Goal: Task Accomplishment & Management: Complete application form

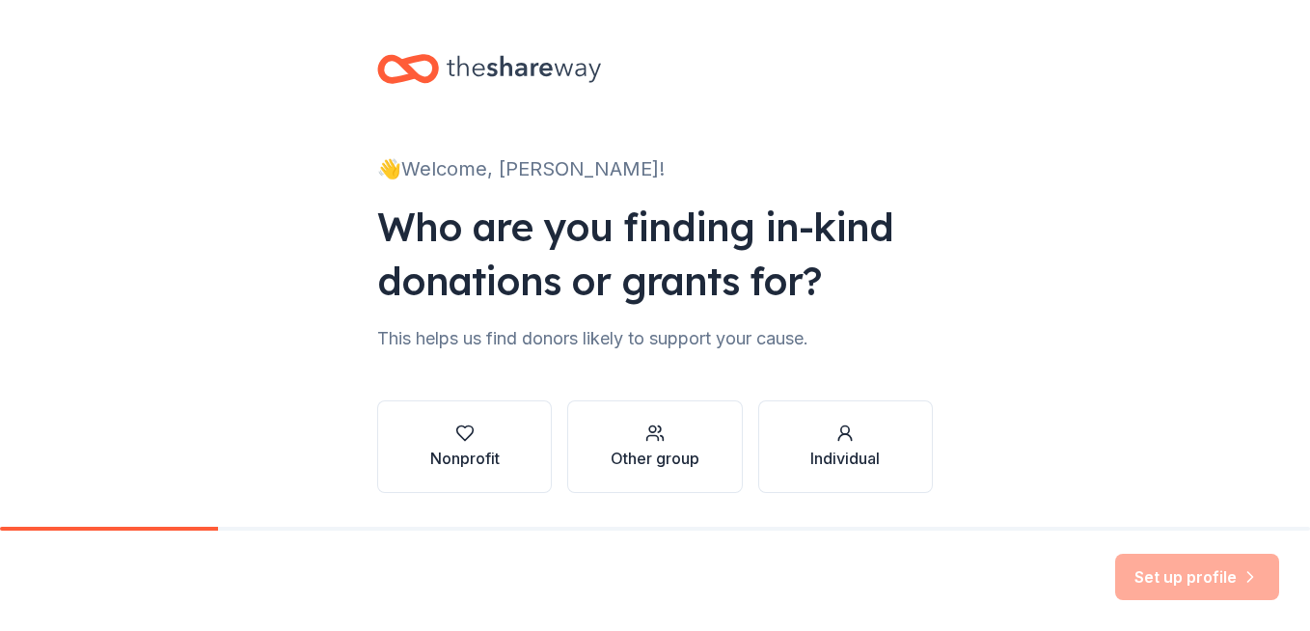
click at [466, 448] on div "Nonprofit" at bounding box center [464, 447] width 69 height 46
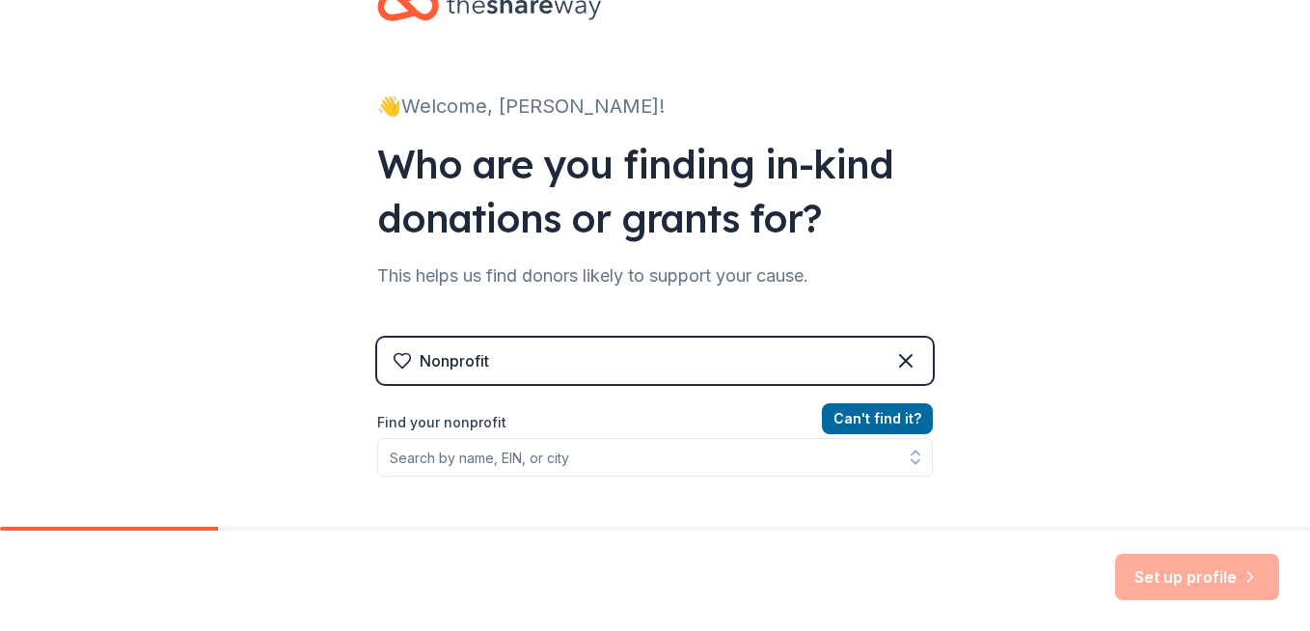
scroll to position [96, 0]
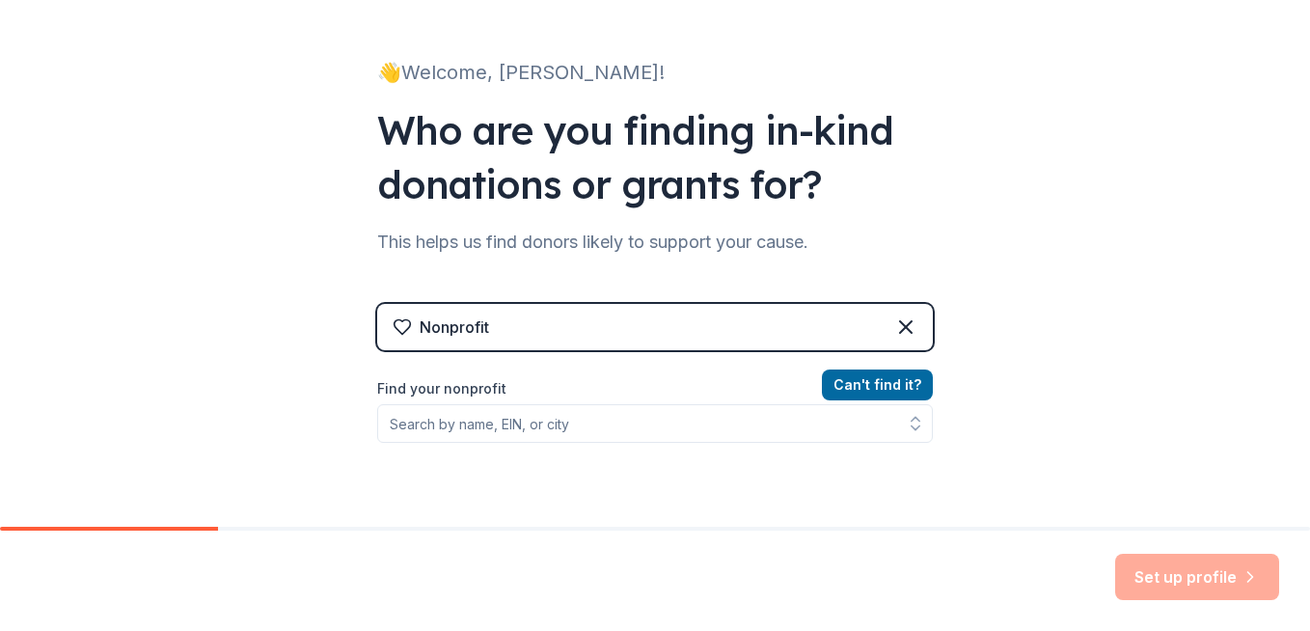
click at [581, 401] on div "Find your nonprofit" at bounding box center [655, 410] width 556 height 66
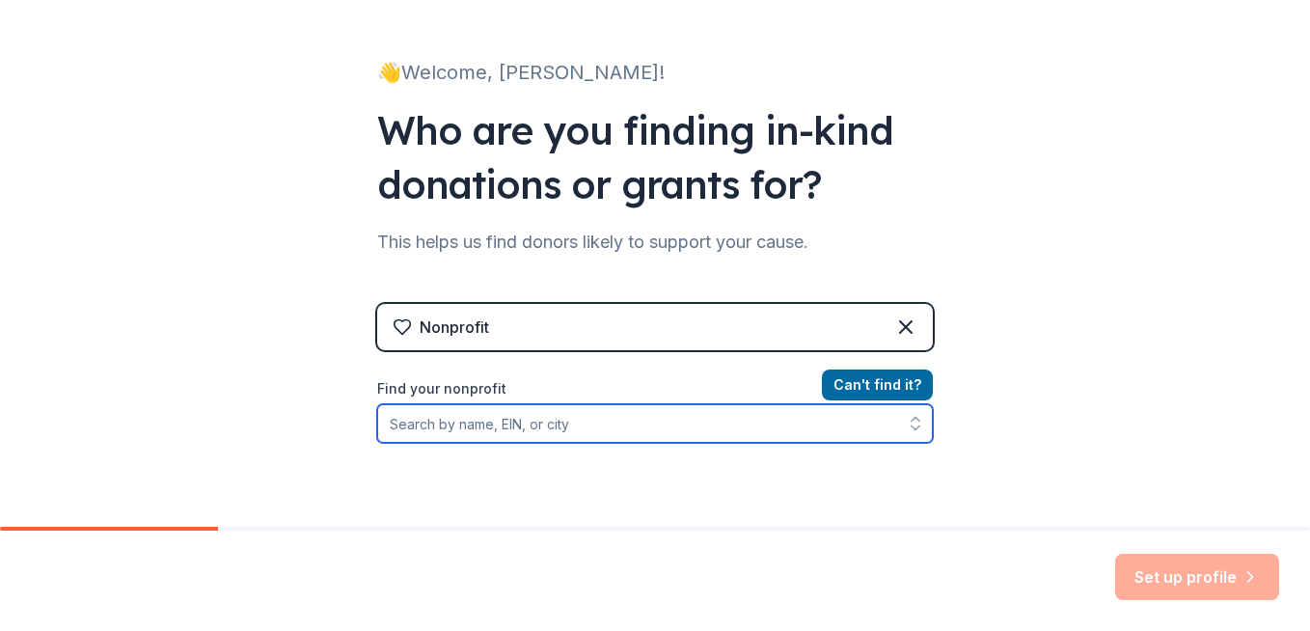
click at [575, 426] on input "Find your nonprofit" at bounding box center [655, 423] width 556 height 39
click at [575, 418] on input "Find your nonprofit" at bounding box center [655, 423] width 556 height 39
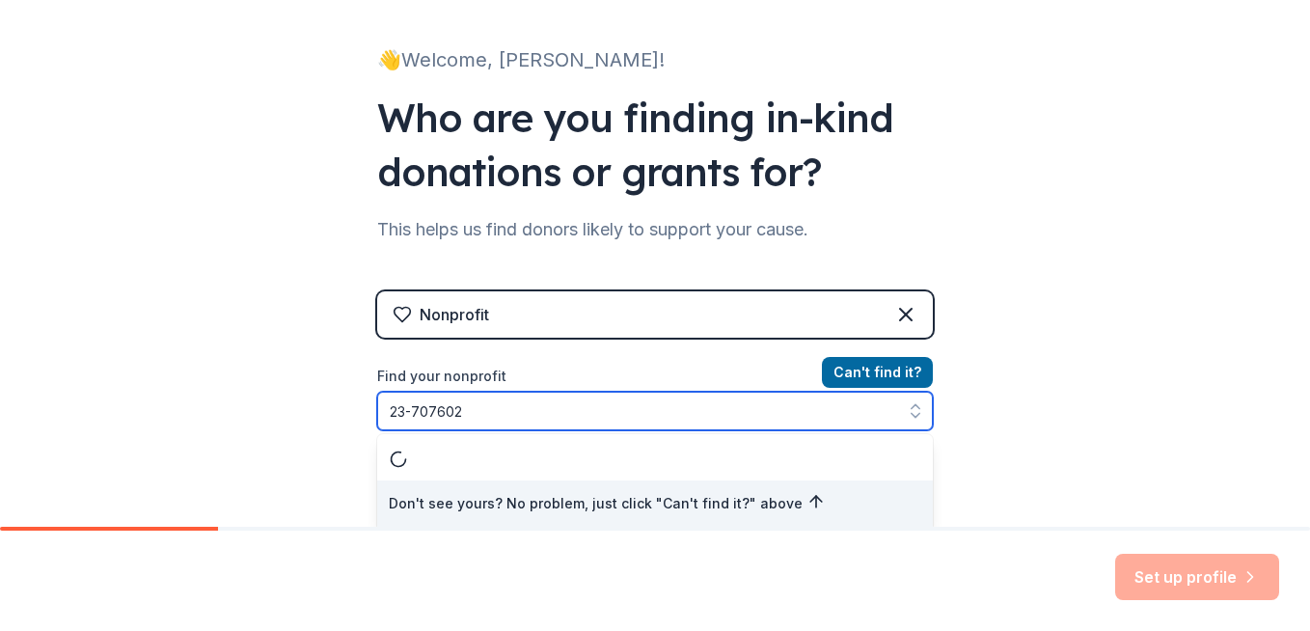
type input "[US_EMPLOYER_IDENTIFICATION_NUMBER]"
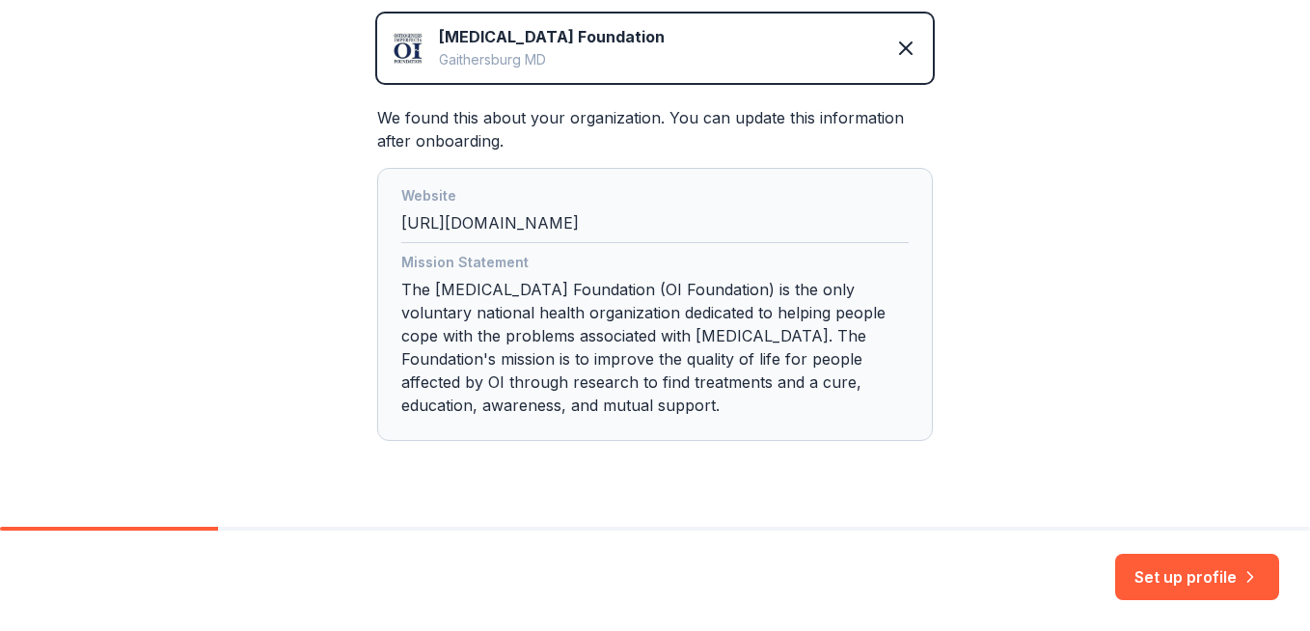
scroll to position [491, 0]
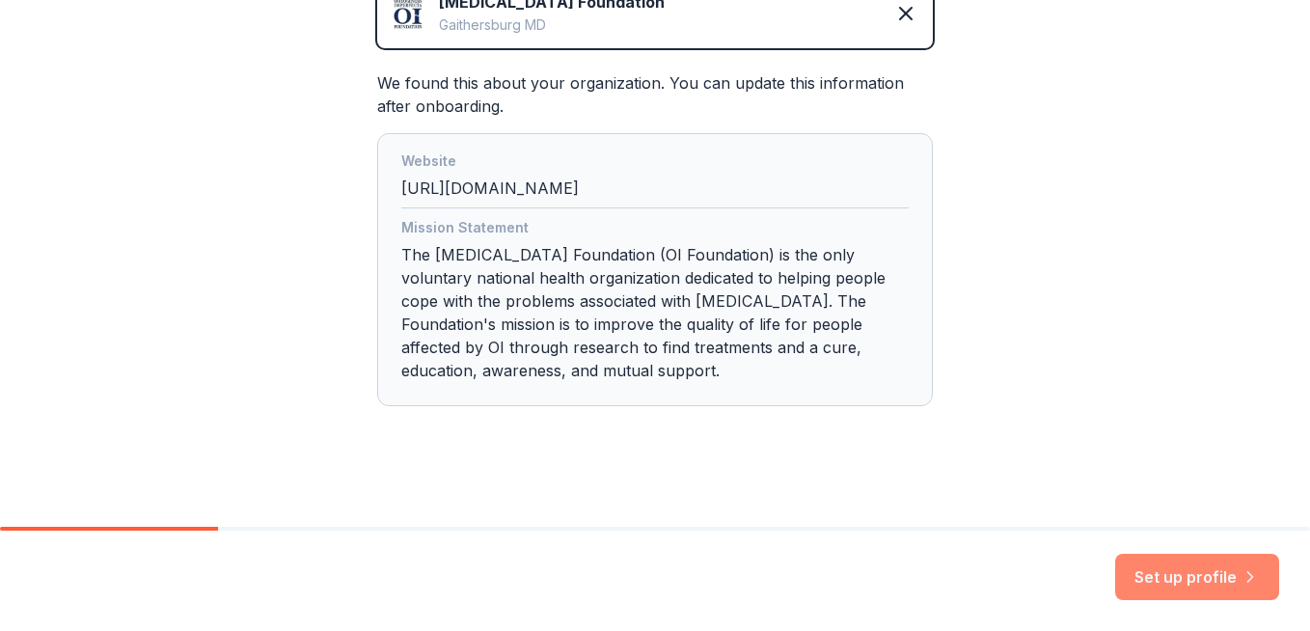
click at [1136, 578] on button "Set up profile" at bounding box center [1197, 577] width 164 height 46
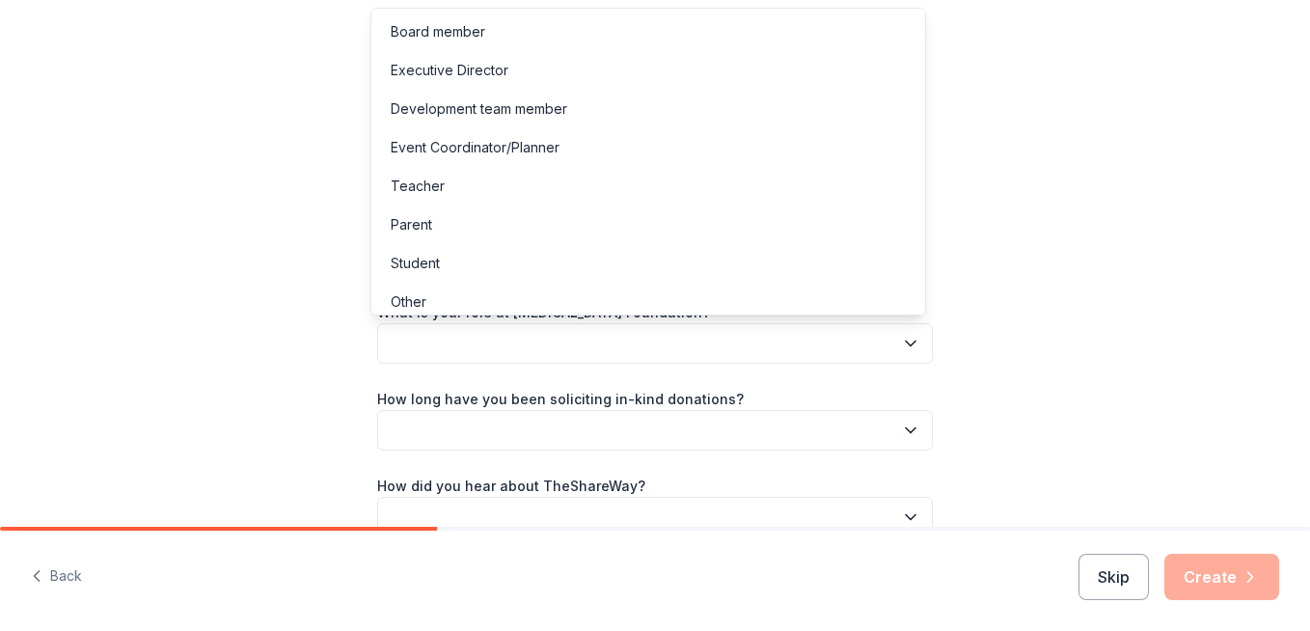
click at [781, 345] on button "button" at bounding box center [655, 343] width 556 height 41
click at [645, 117] on div "Development team member" at bounding box center [648, 109] width 546 height 39
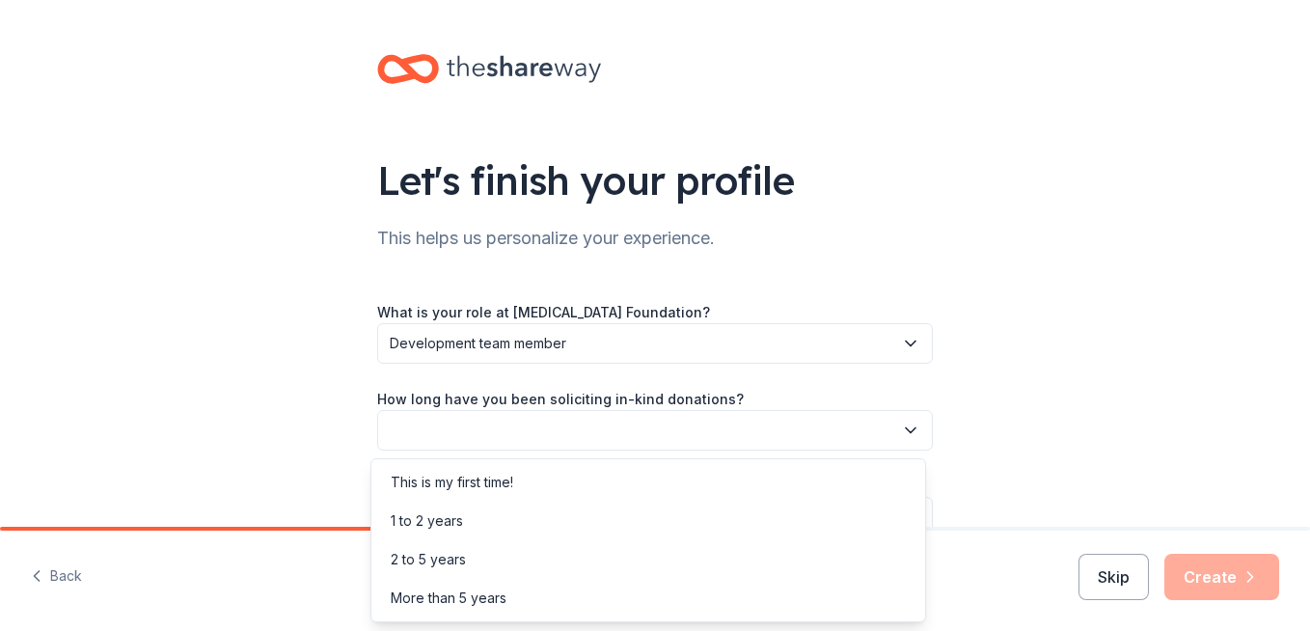
click at [617, 420] on button "button" at bounding box center [655, 430] width 556 height 41
click at [595, 597] on div "More than 5 years" at bounding box center [648, 598] width 546 height 39
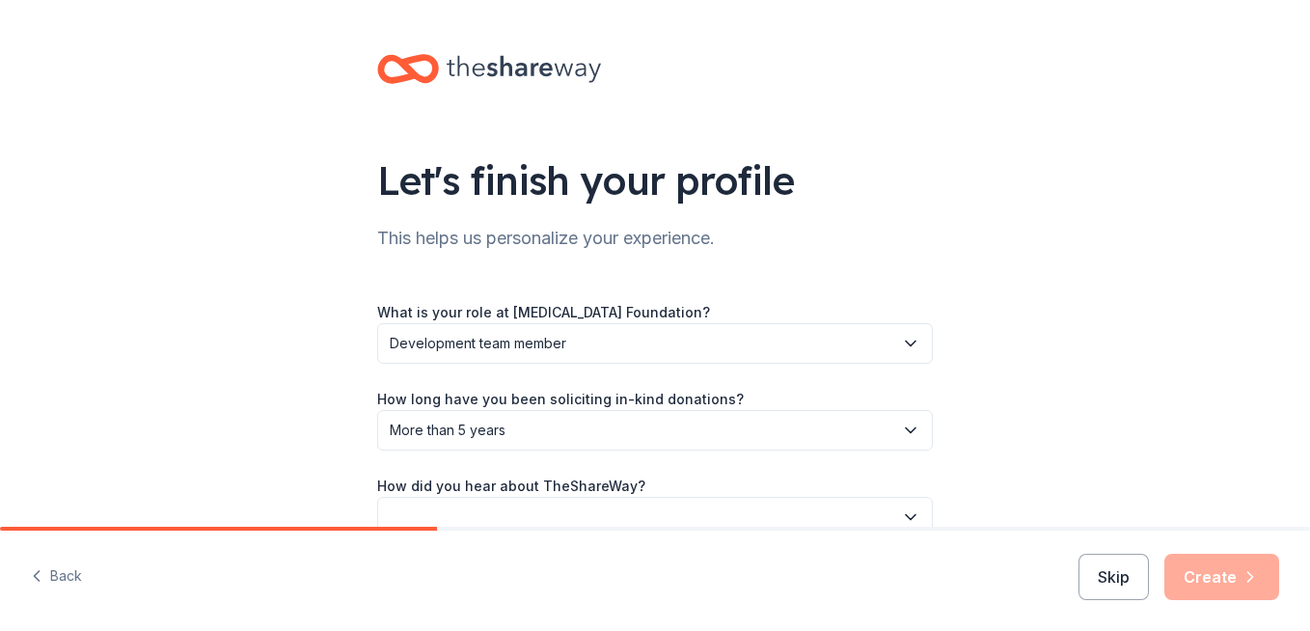
click at [569, 486] on label "How did you hear about TheShareWay?" at bounding box center [511, 486] width 268 height 19
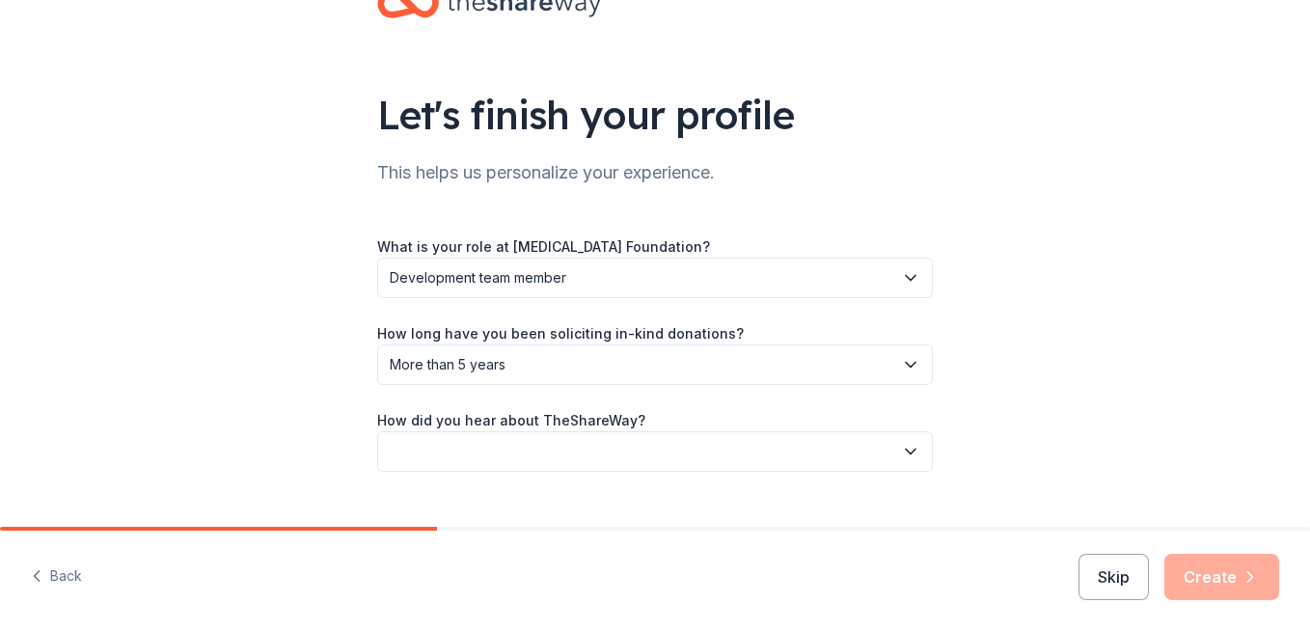
scroll to position [96, 0]
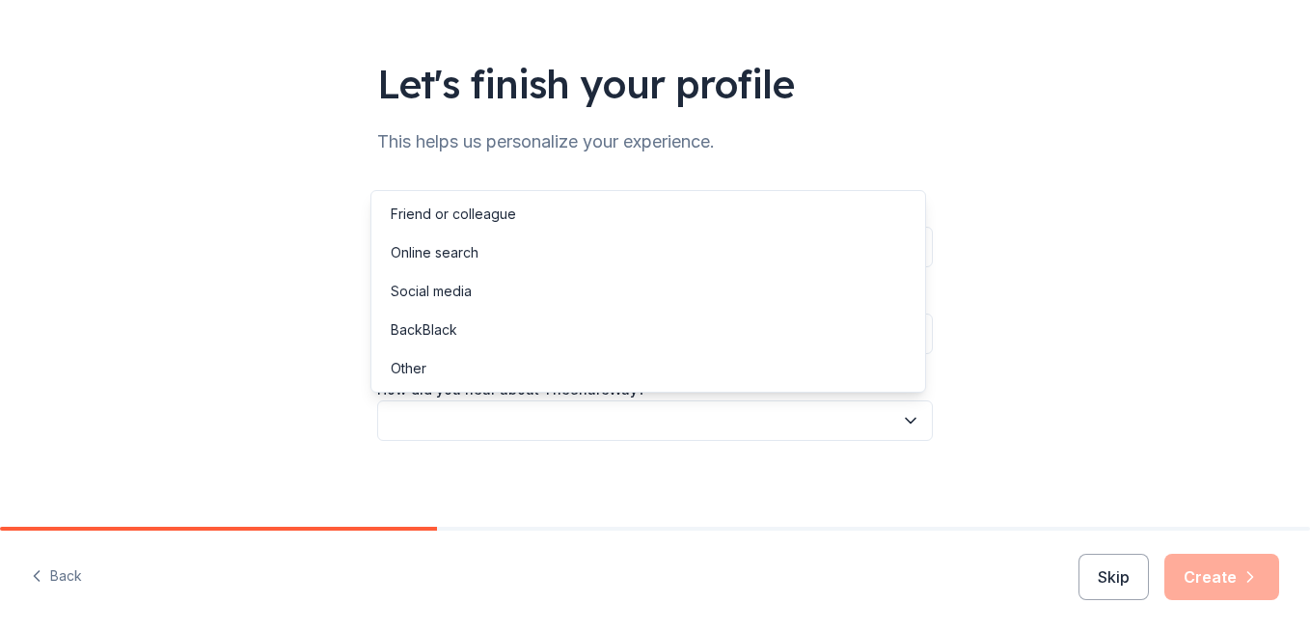
click at [906, 426] on icon "button" at bounding box center [910, 420] width 19 height 19
click at [643, 369] on div "Other" at bounding box center [648, 368] width 546 height 39
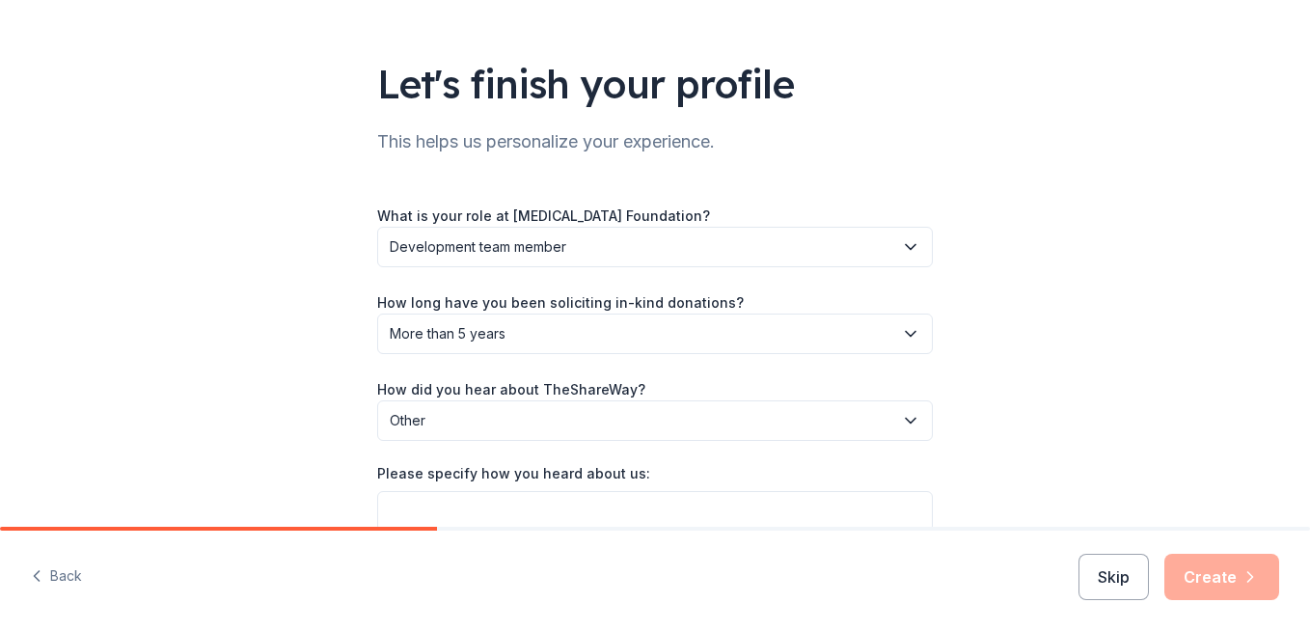
scroll to position [194, 0]
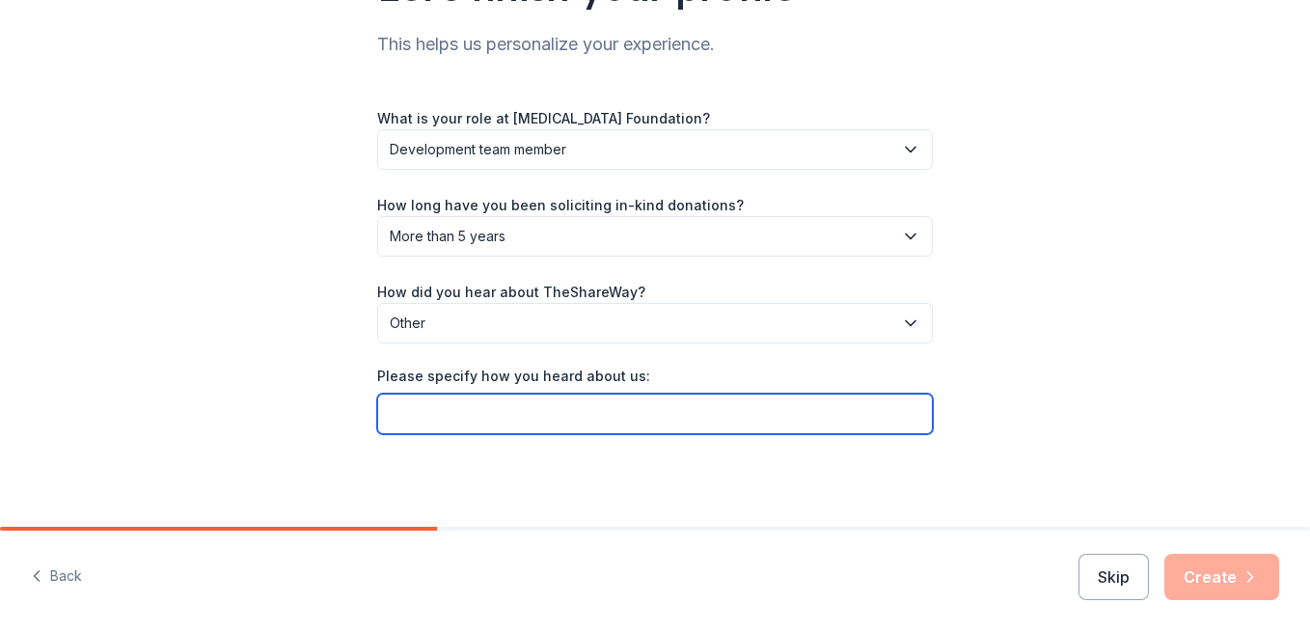
click at [799, 418] on input "Please specify how you heard about us:" at bounding box center [655, 414] width 556 height 41
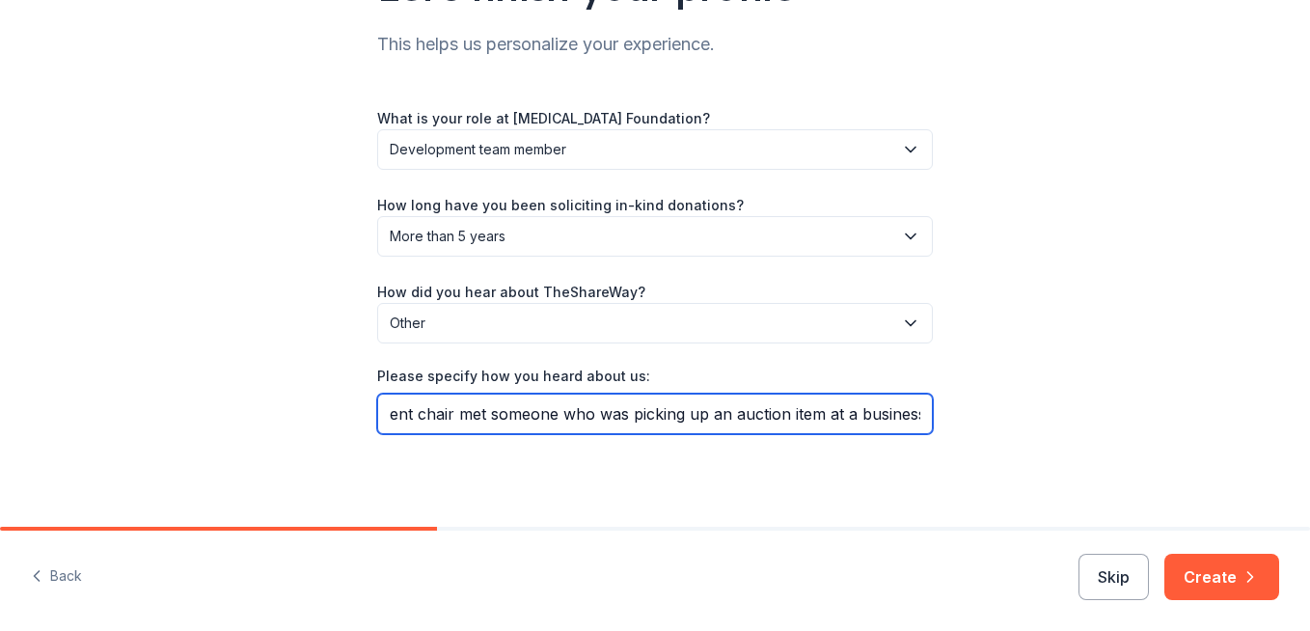
scroll to position [0, 54]
type input "Our event chair met someone who was picking up an auction item at a business."
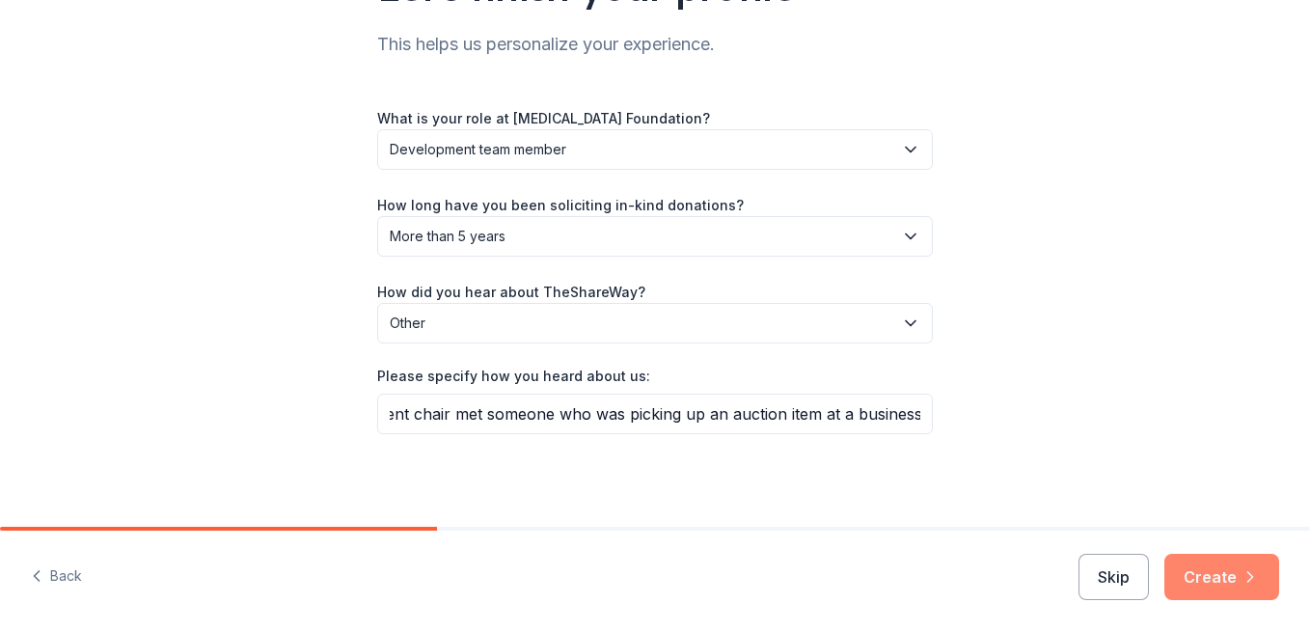
scroll to position [0, 0]
click at [1227, 573] on button "Create" at bounding box center [1222, 577] width 115 height 46
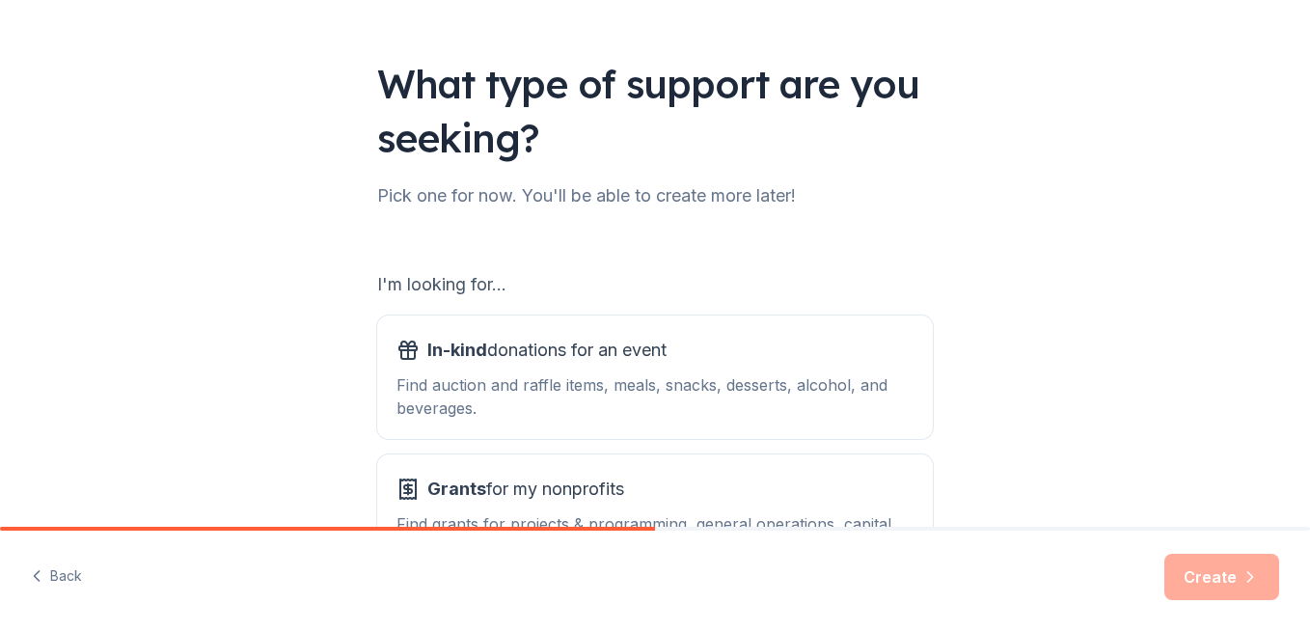
scroll to position [193, 0]
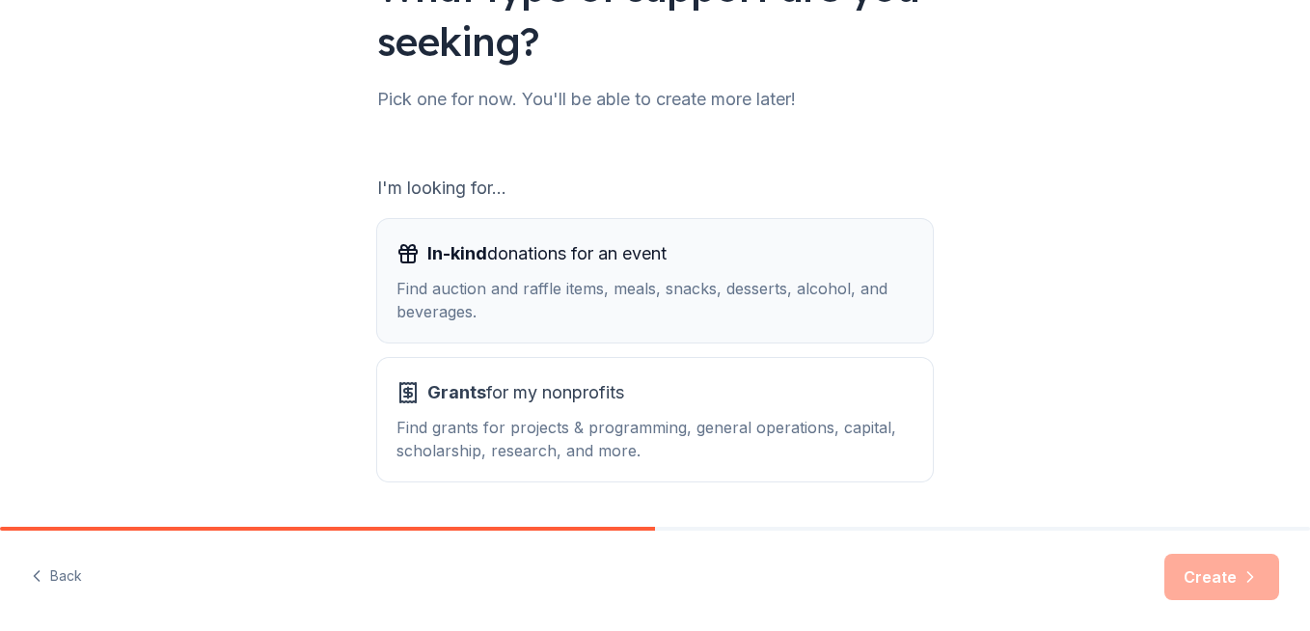
click at [780, 295] on div "Find auction and raffle items, meals, snacks, desserts, alcohol, and beverages." at bounding box center [655, 300] width 517 height 46
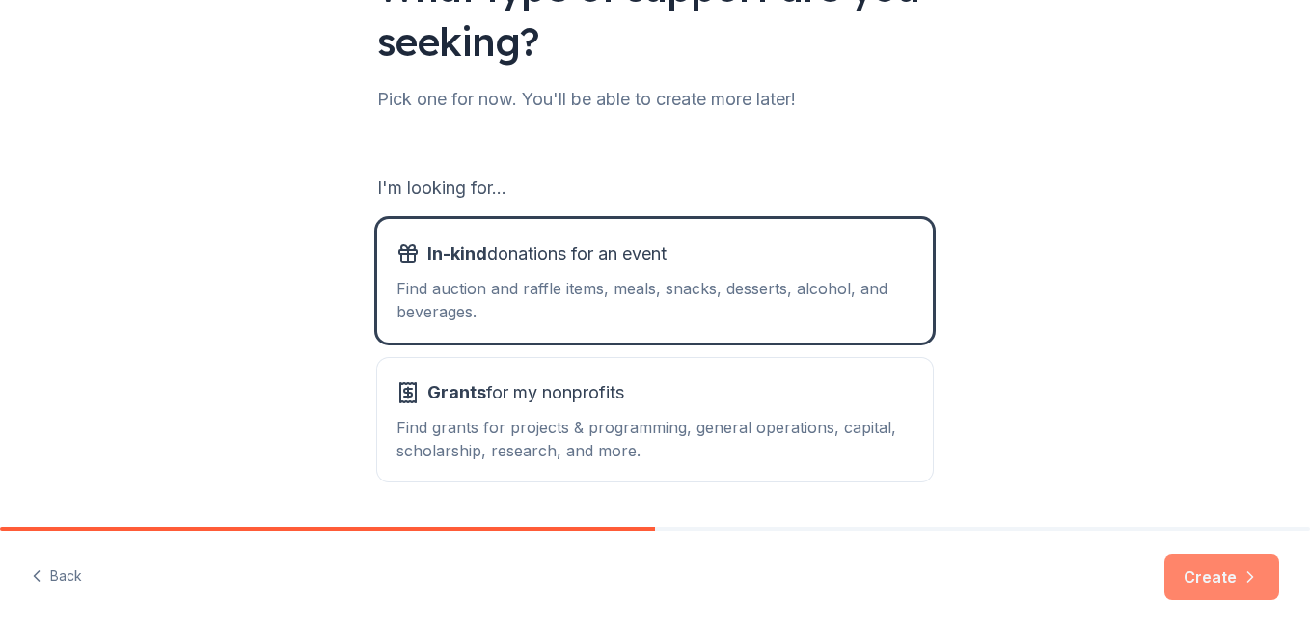
click at [1186, 569] on button "Create" at bounding box center [1222, 577] width 115 height 46
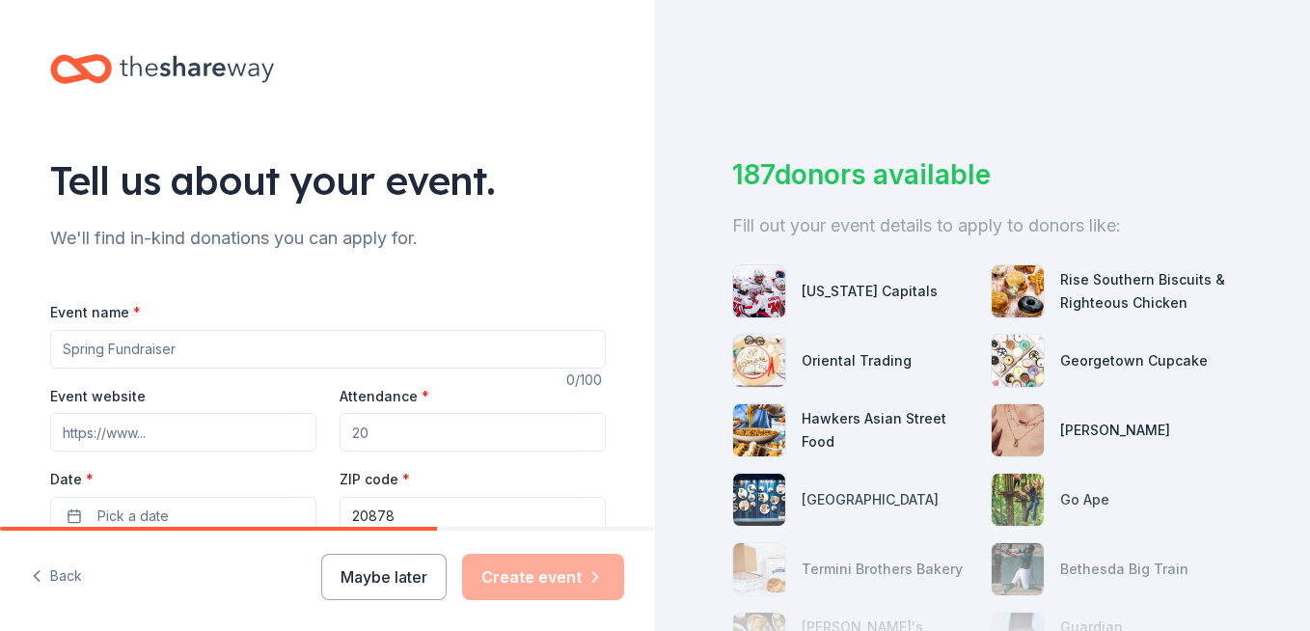
click at [257, 339] on input "Event name *" at bounding box center [328, 349] width 556 height 39
type input "Boots & Bling for Better Bones"
click at [157, 427] on input "Event website" at bounding box center [183, 432] width 266 height 39
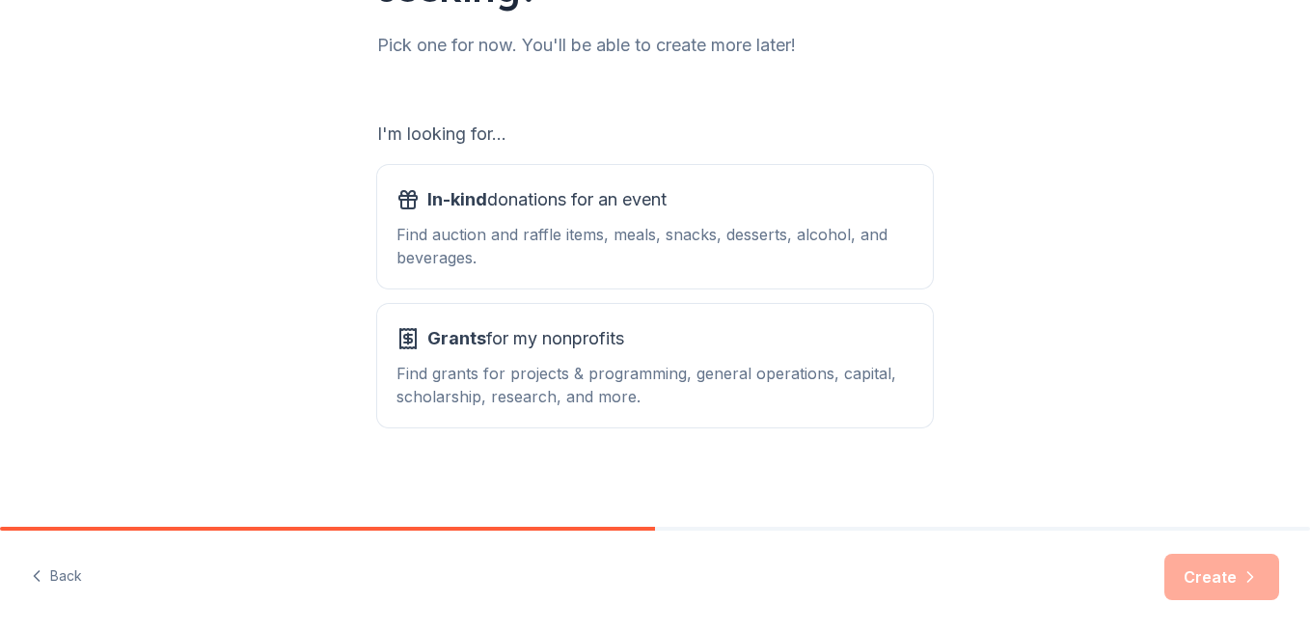
scroll to position [252, 0]
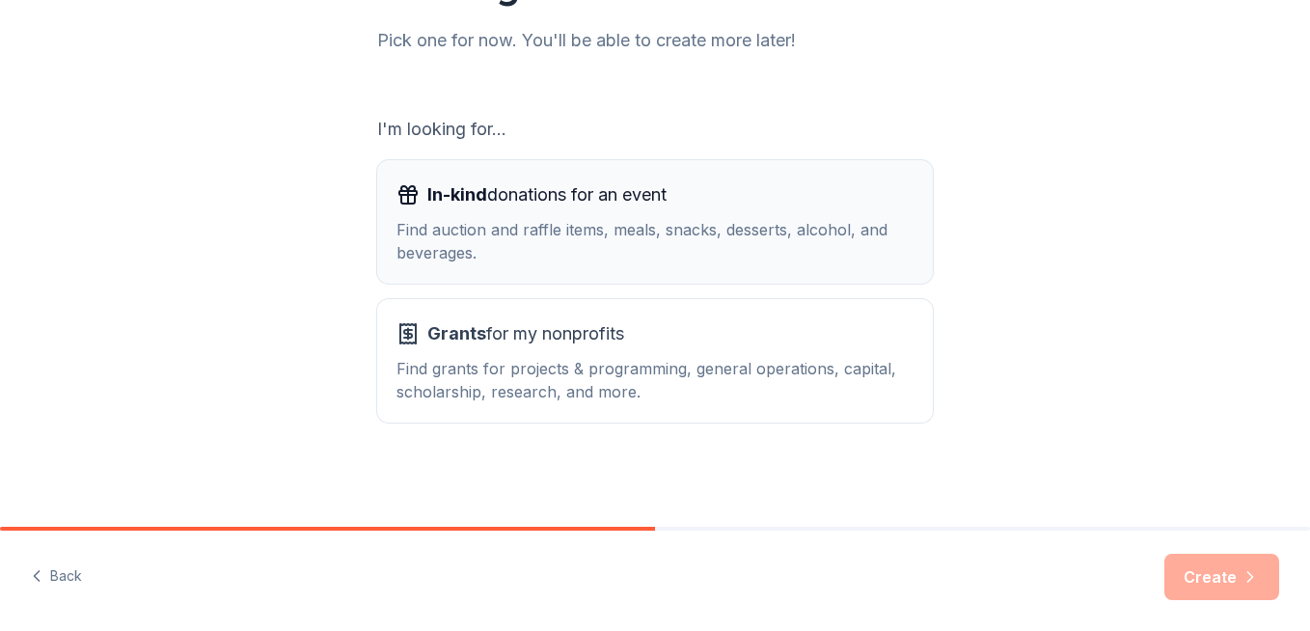
click at [444, 207] on span "In-kind donations for an event" at bounding box center [546, 194] width 239 height 31
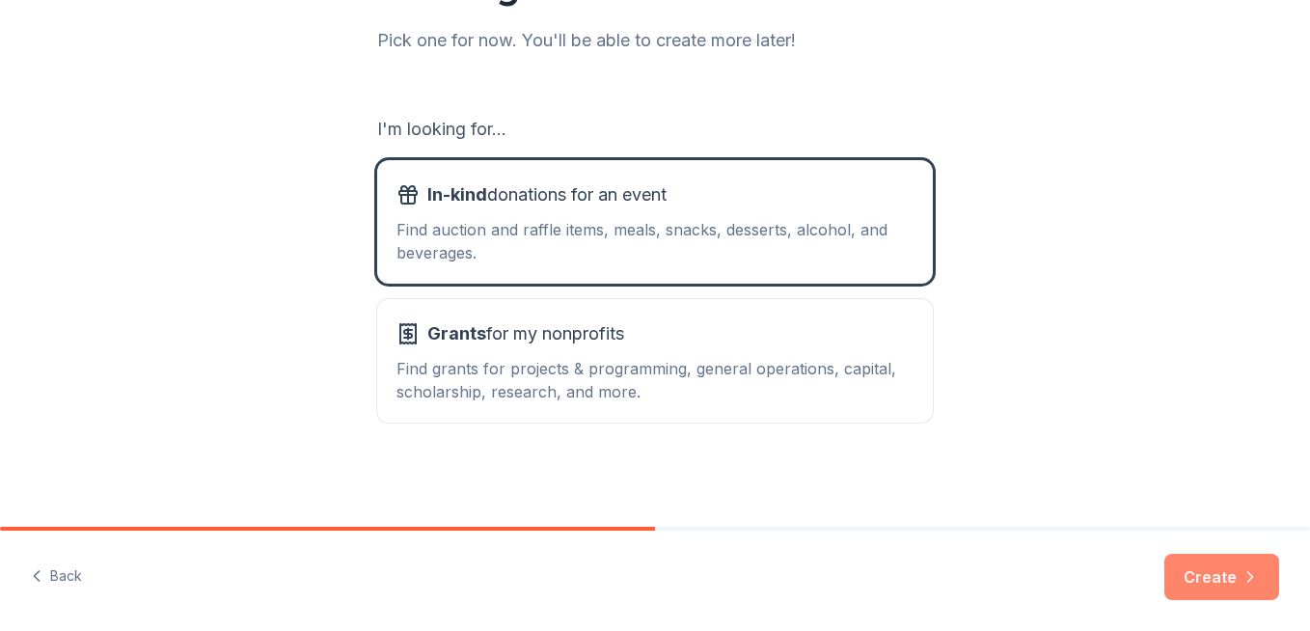
click at [1196, 585] on button "Create" at bounding box center [1222, 577] width 115 height 46
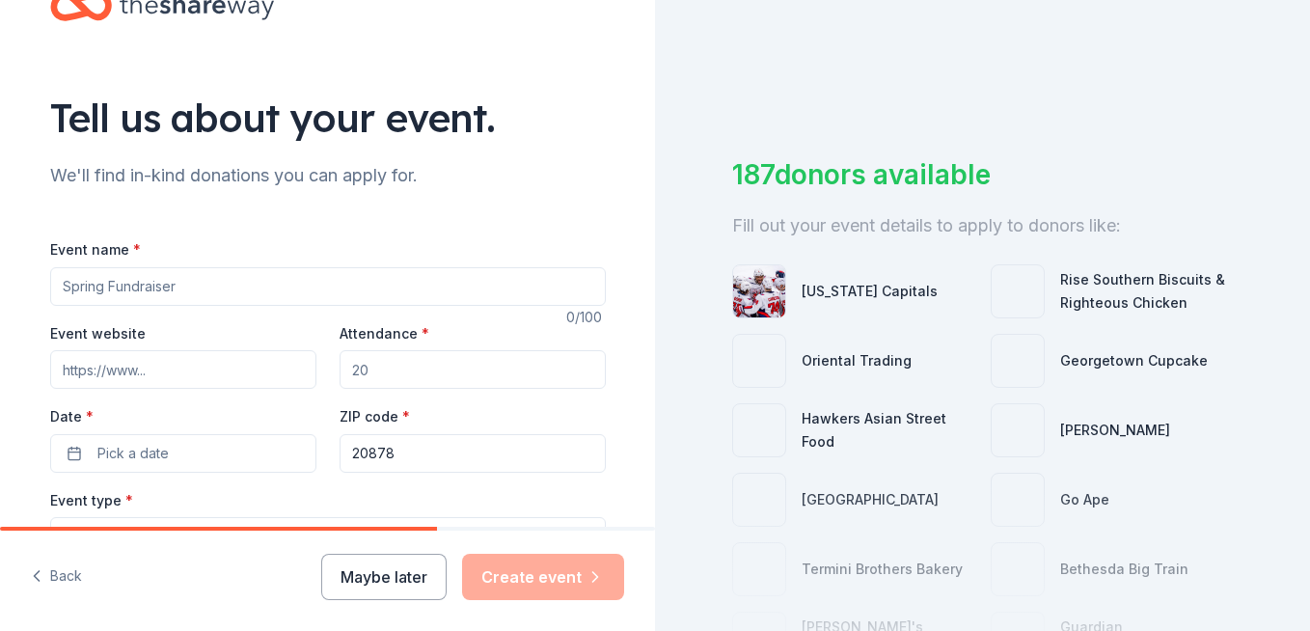
scroll to position [96, 0]
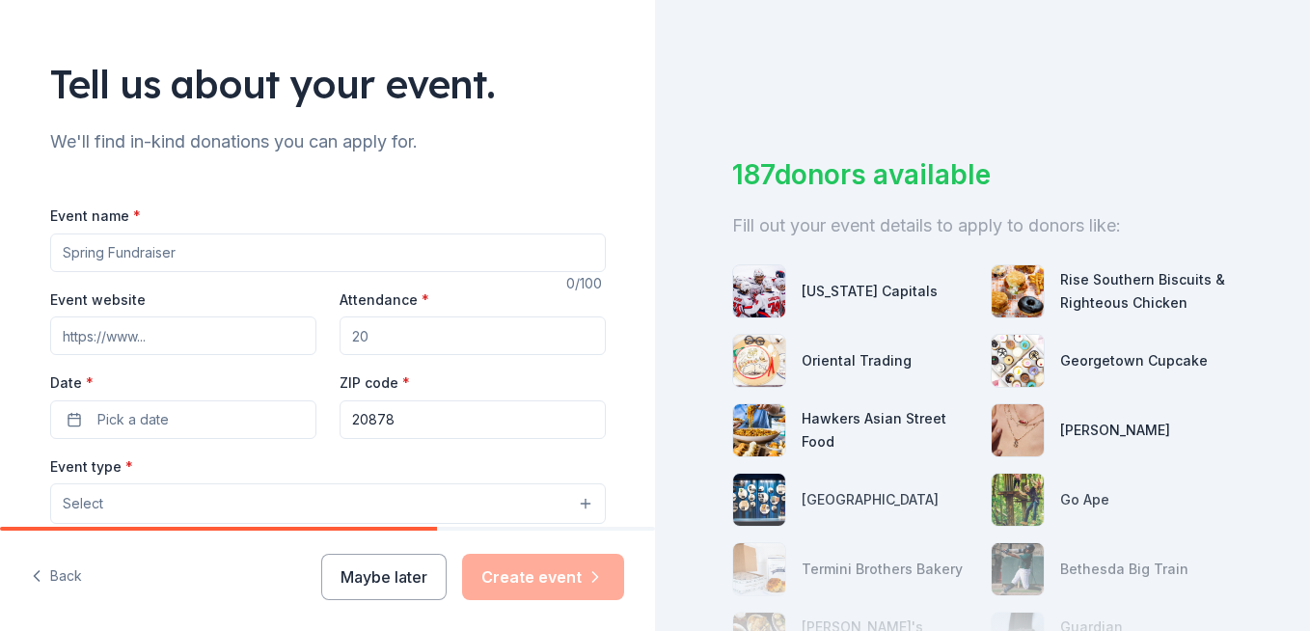
paste input "https://oif.org/event/bootsandbling2025/"
type input "https://oif.org/event/bootsandbling2025/"
click at [157, 246] on input "Event name *" at bounding box center [328, 252] width 556 height 39
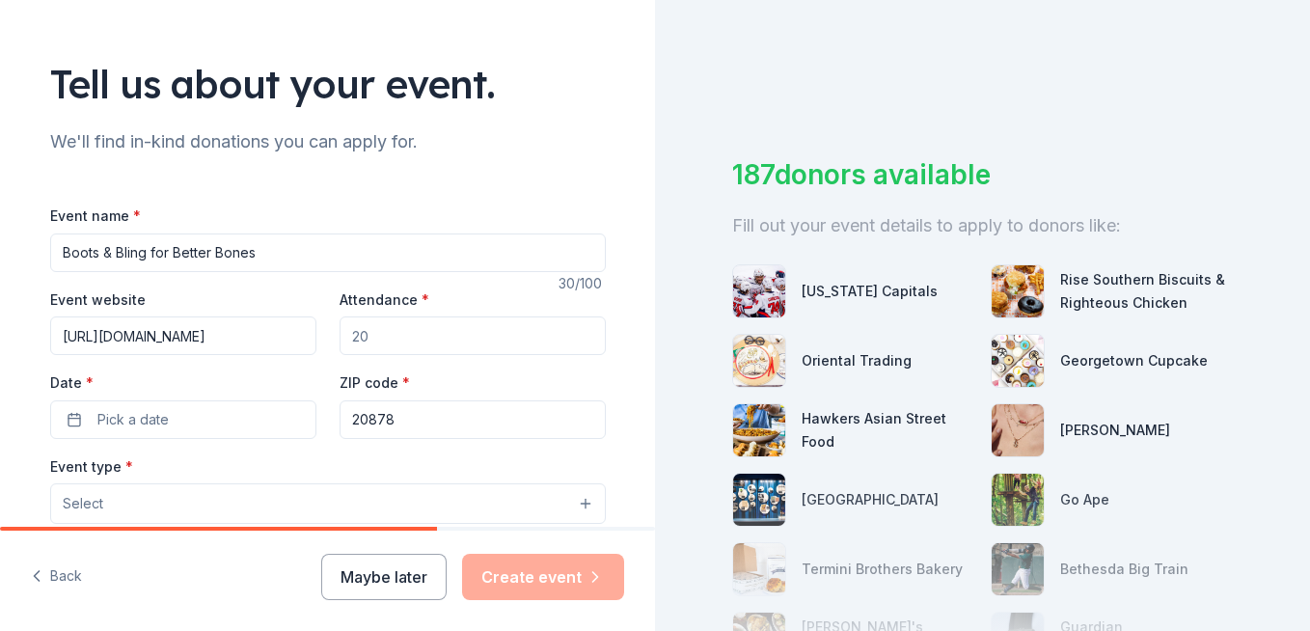
type input "Boots & Bling for Better Bones"
click at [376, 344] on input "Attendance *" at bounding box center [473, 335] width 266 height 39
type input "250"
click at [57, 423] on button "Pick a date" at bounding box center [183, 419] width 266 height 39
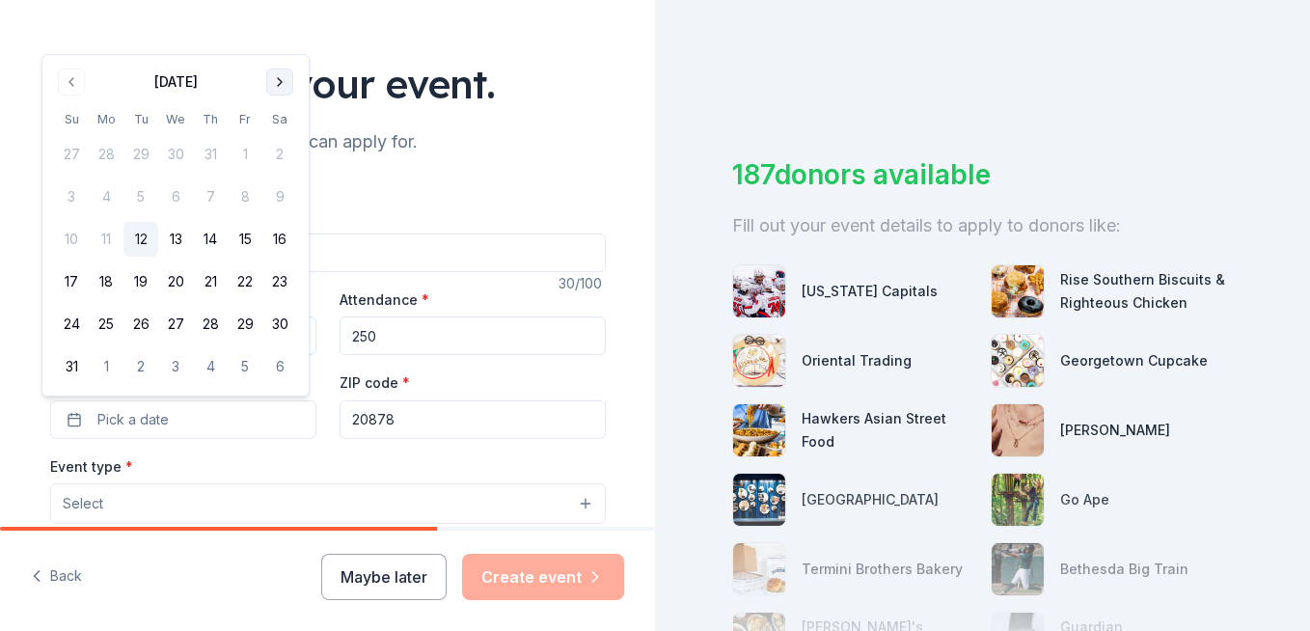
click at [282, 89] on button "Go to next month" at bounding box center [279, 82] width 27 height 27
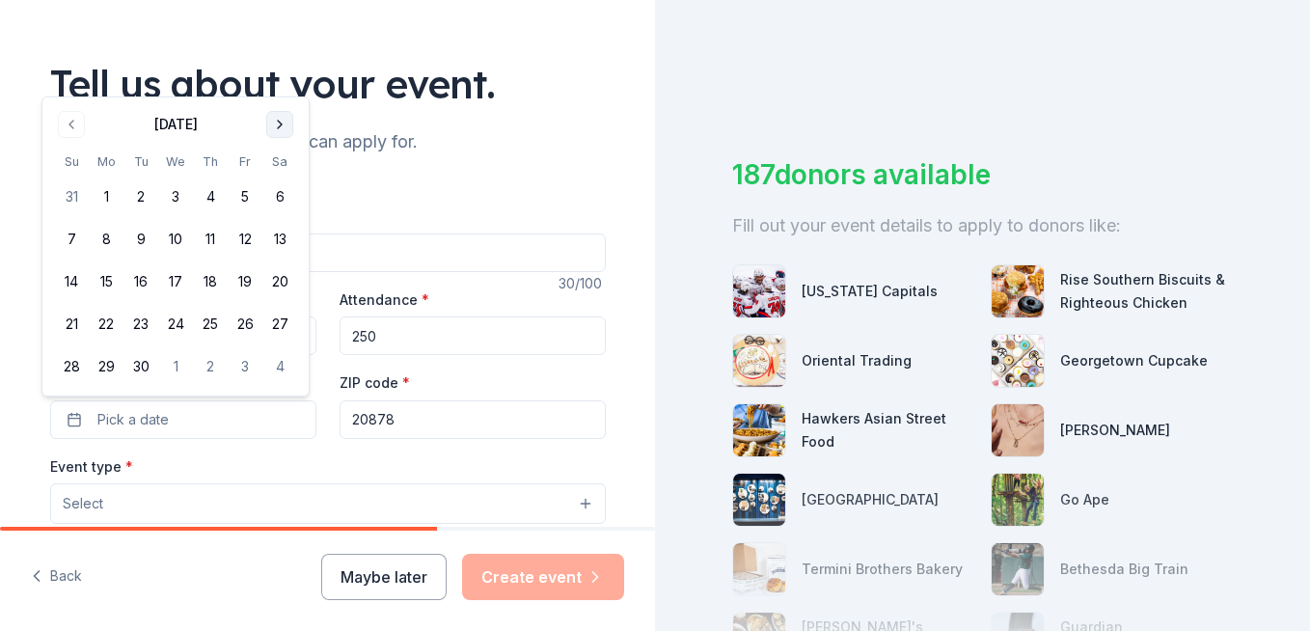
click at [281, 123] on button "Go to next month" at bounding box center [279, 124] width 27 height 27
click at [281, 318] on button "25" at bounding box center [279, 324] width 35 height 35
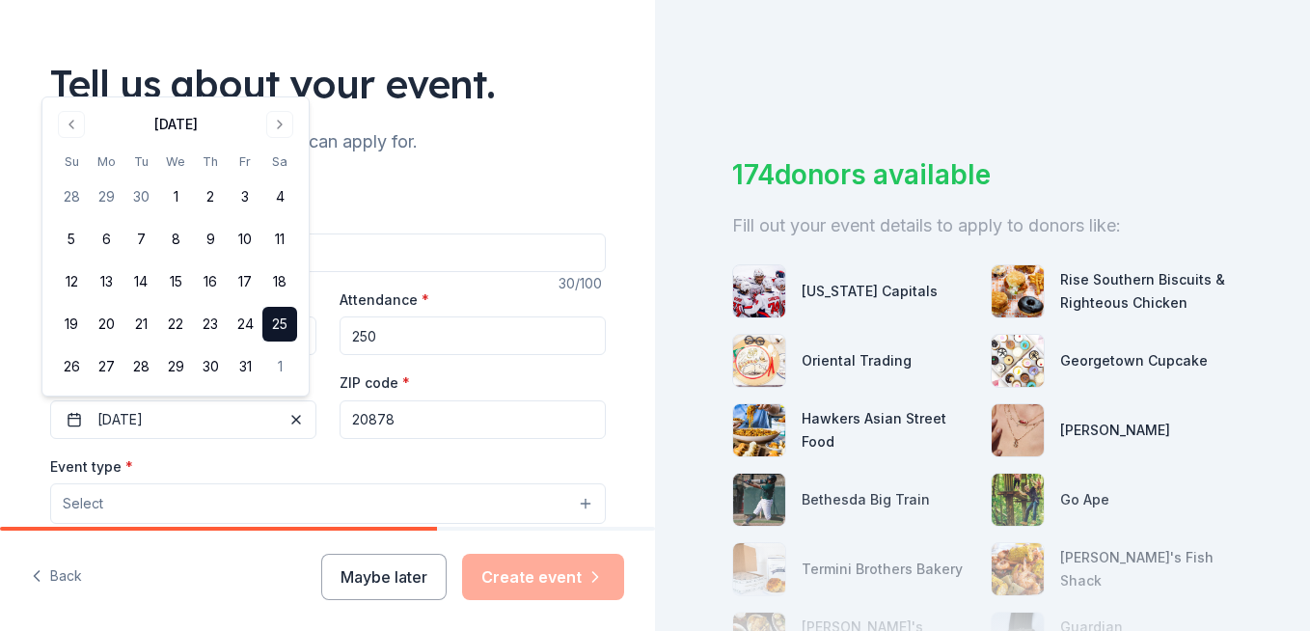
click at [419, 426] on input "20878" at bounding box center [473, 419] width 266 height 39
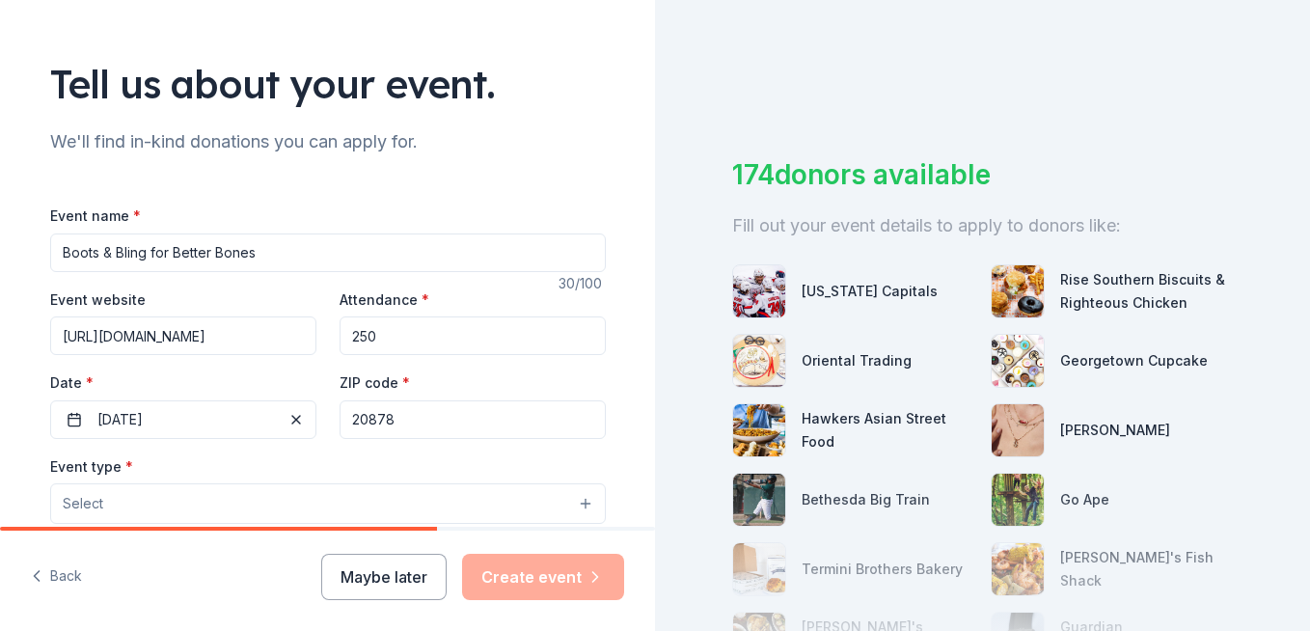
click at [391, 374] on label "ZIP code *" at bounding box center [375, 382] width 70 height 19
click at [391, 400] on input "20878" at bounding box center [473, 419] width 266 height 39
click at [389, 378] on label "ZIP code *" at bounding box center [375, 382] width 70 height 19
click at [389, 400] on input "20878" at bounding box center [473, 419] width 266 height 39
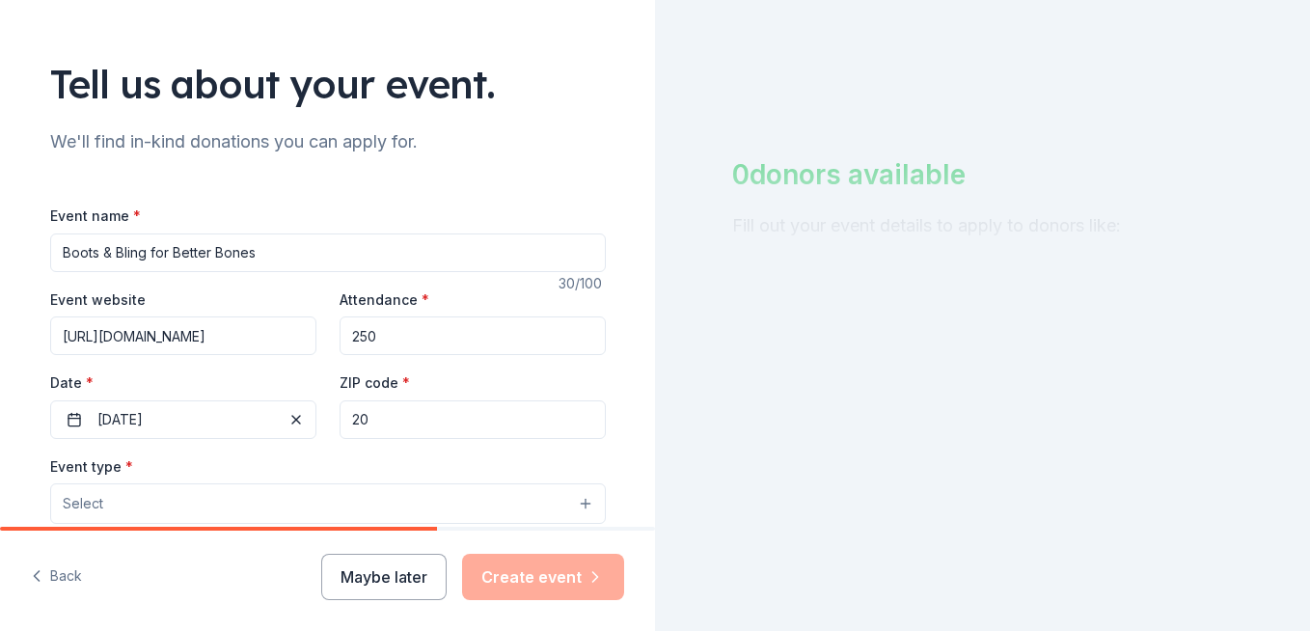
type input "2"
type input "77098"
click at [156, 477] on div "Event type * Select" at bounding box center [328, 489] width 556 height 70
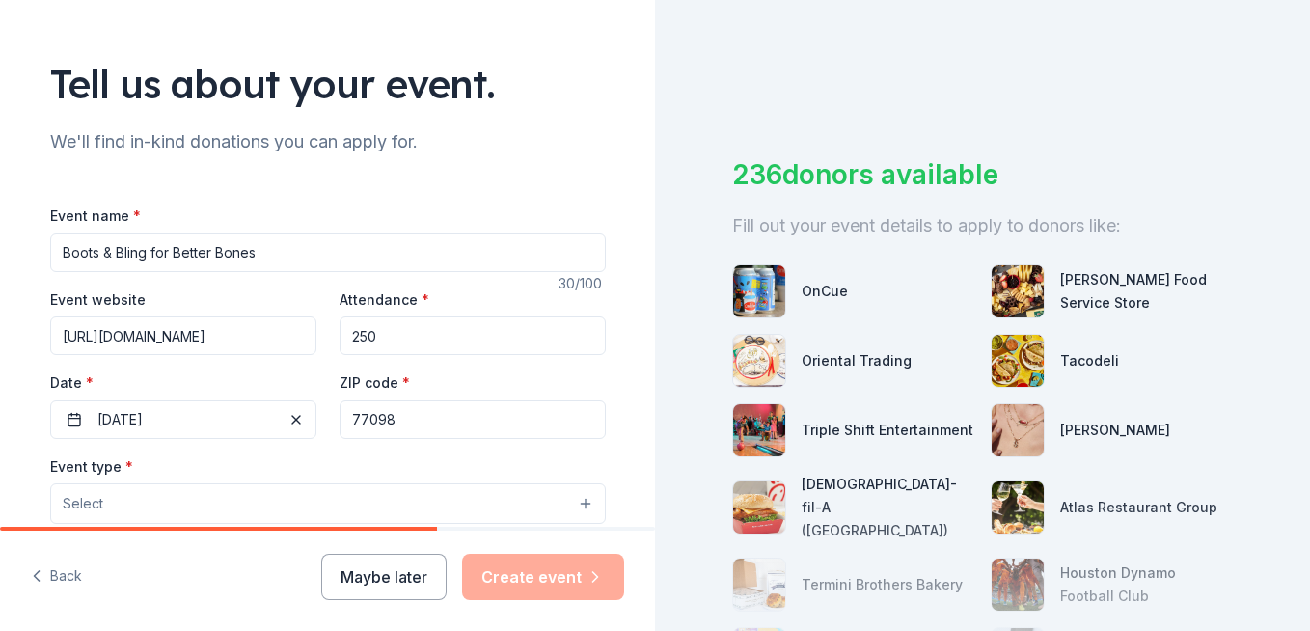
click at [154, 495] on button "Select" at bounding box center [328, 503] width 556 height 41
click at [157, 505] on button "Select" at bounding box center [328, 503] width 556 height 41
click at [574, 506] on button "Select" at bounding box center [328, 503] width 556 height 41
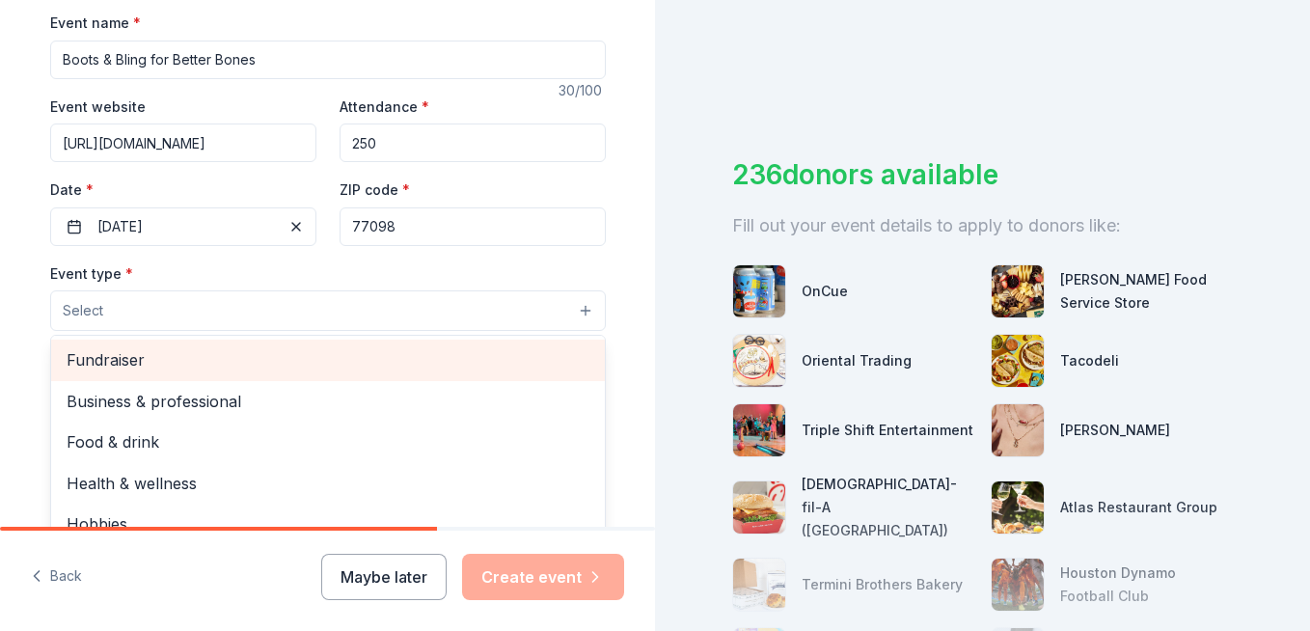
click at [290, 349] on span "Fundraiser" at bounding box center [328, 359] width 523 height 25
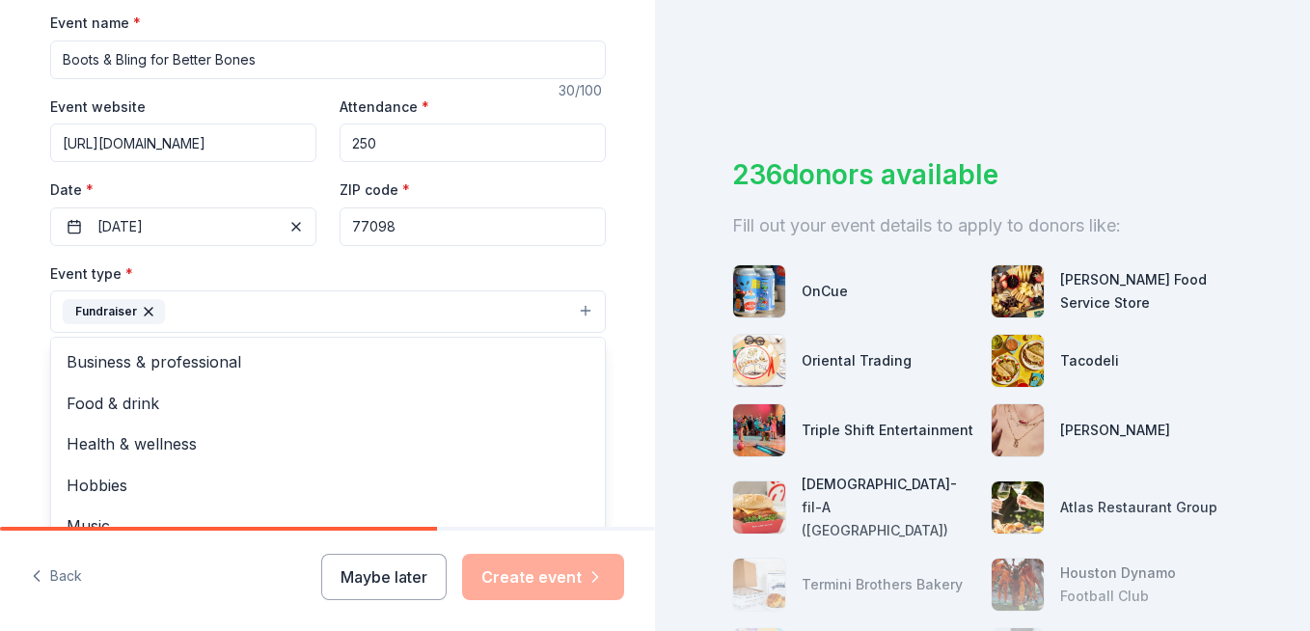
click at [511, 578] on div "Tell us about your event. We'll find in-kind donations you can apply for. Event…" at bounding box center [327, 315] width 655 height 631
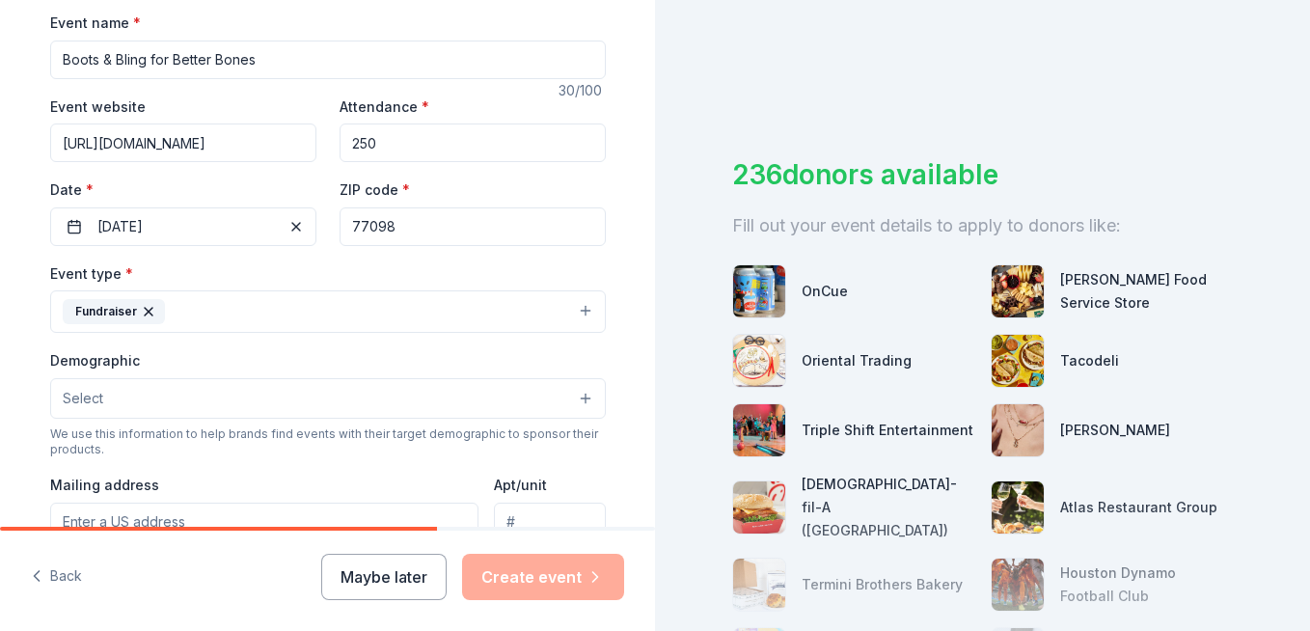
click at [541, 569] on div "Maybe later Create event" at bounding box center [472, 577] width 303 height 46
click at [583, 574] on div "Maybe later Create event" at bounding box center [472, 577] width 303 height 46
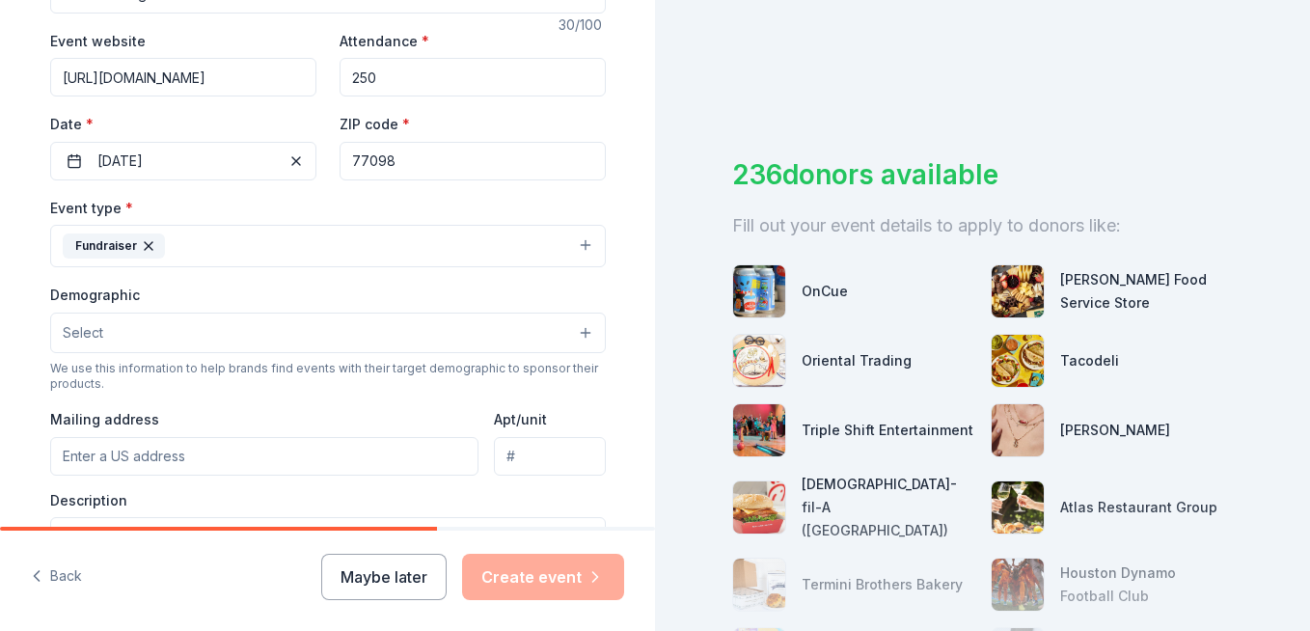
scroll to position [482, 0]
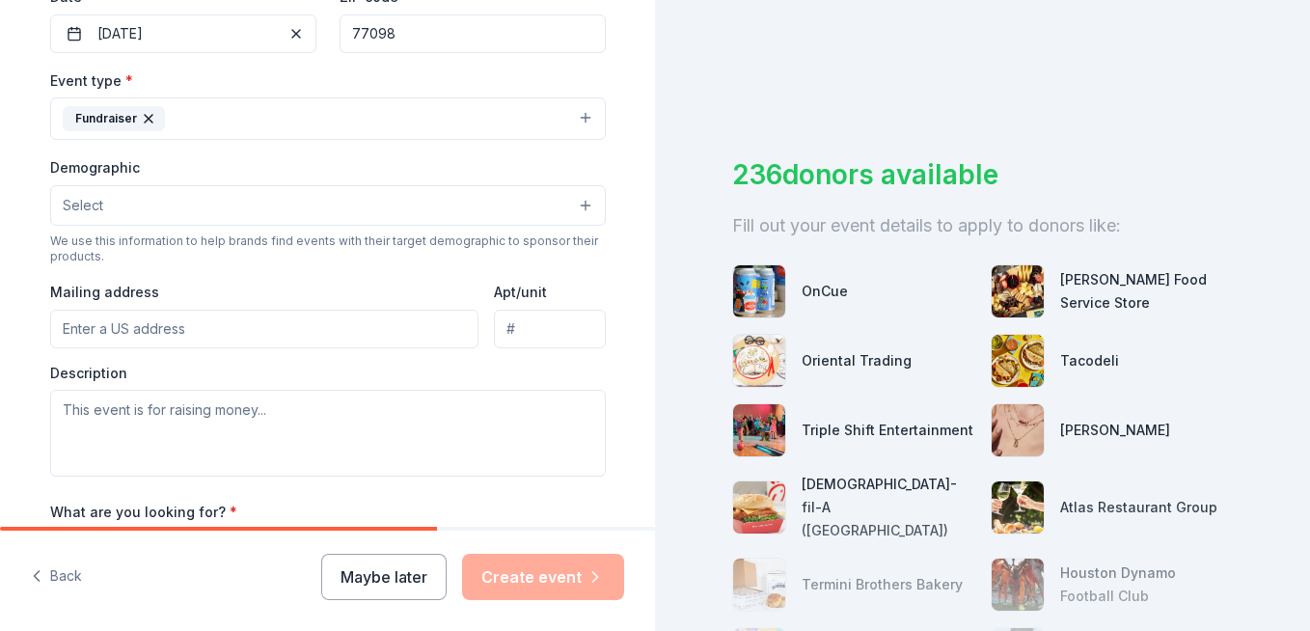
click at [235, 326] on input "Mailing address" at bounding box center [264, 329] width 429 height 39
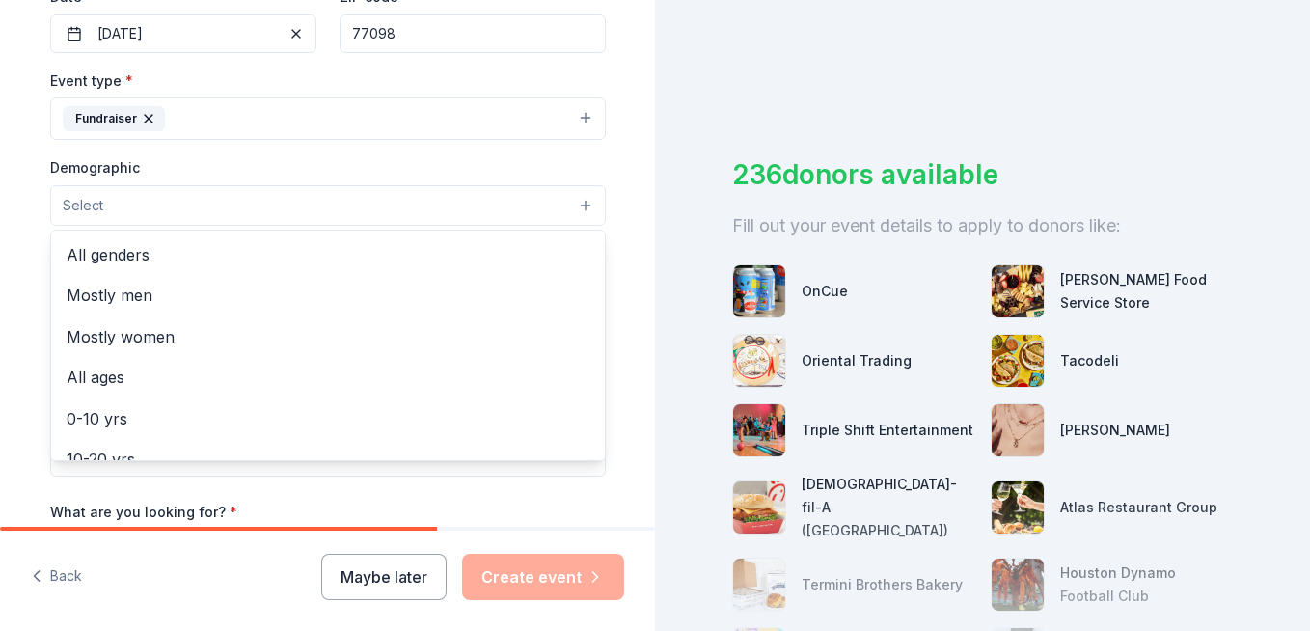
click at [272, 210] on button "Select" at bounding box center [328, 205] width 556 height 41
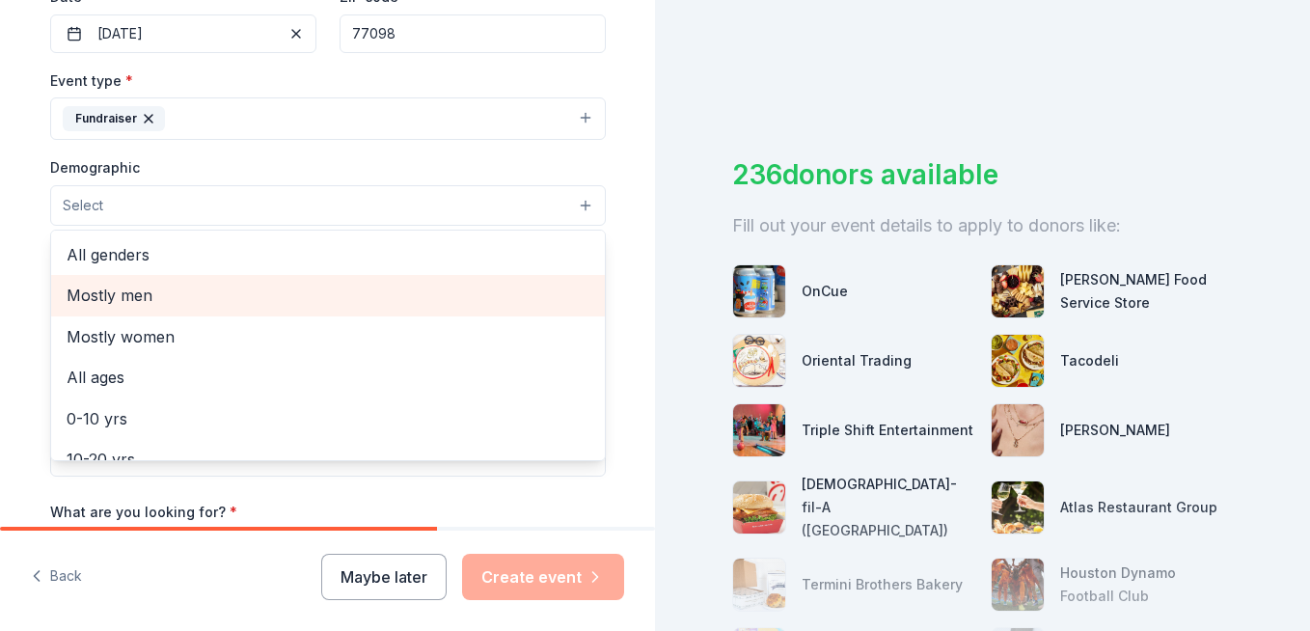
scroll to position [386, 0]
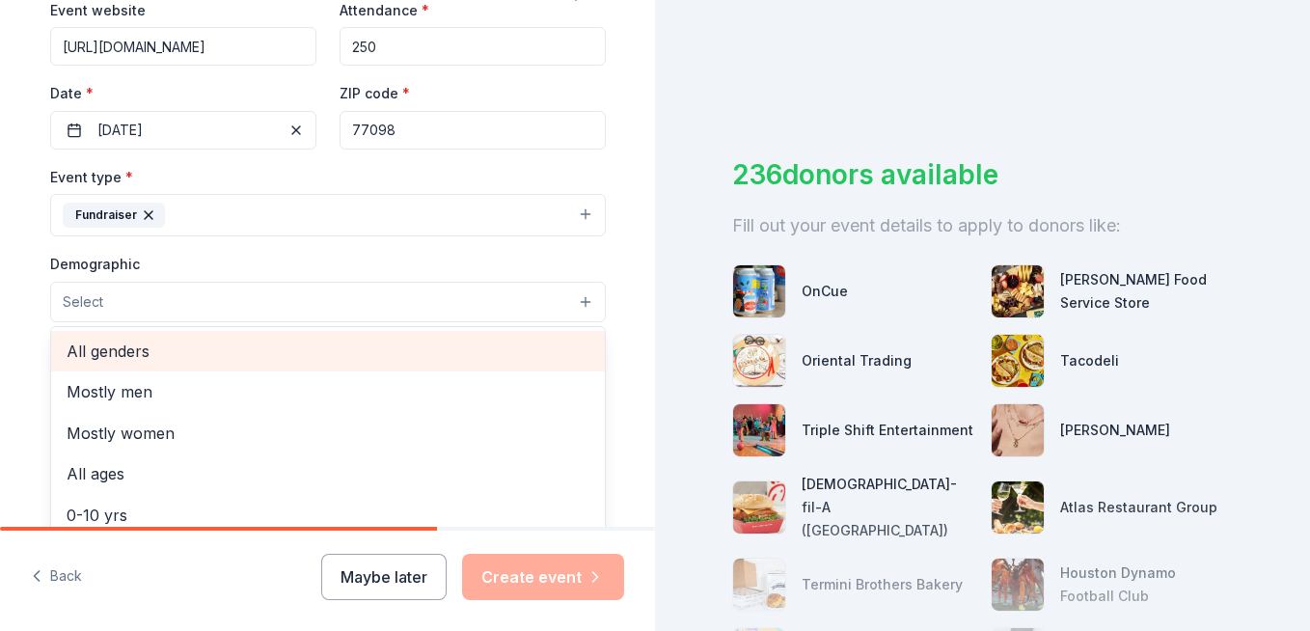
click at [231, 349] on span "All genders" at bounding box center [328, 351] width 523 height 25
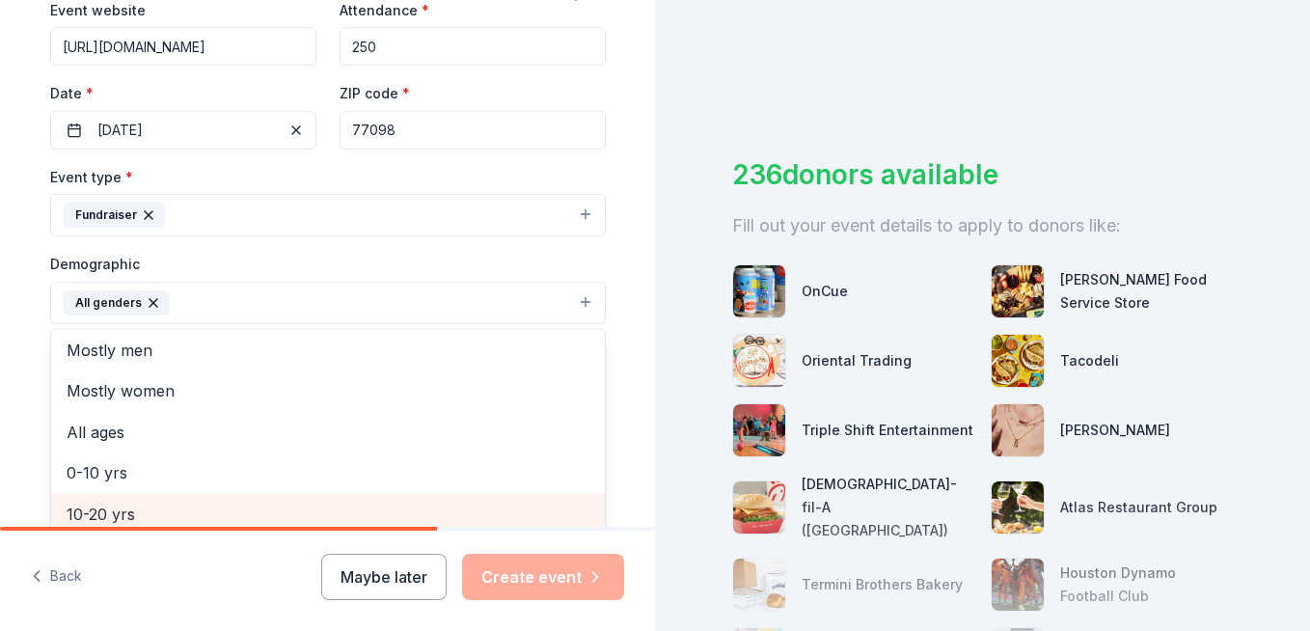
scroll to position [0, 0]
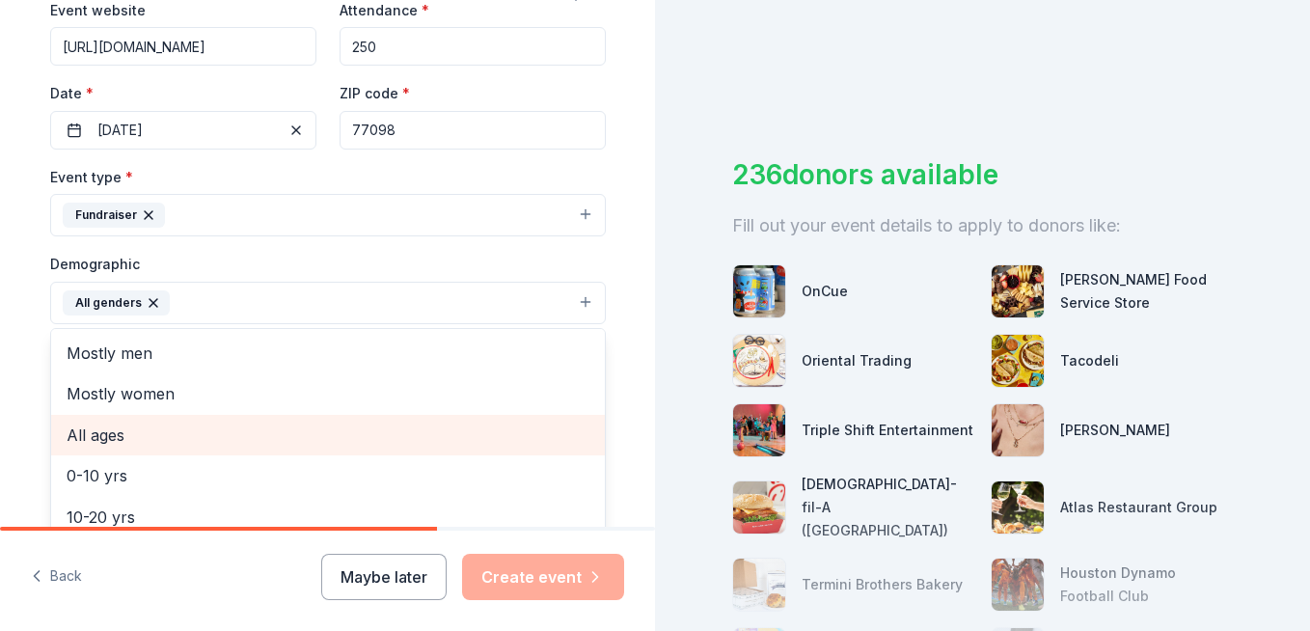
click at [168, 438] on span "All ages" at bounding box center [328, 435] width 523 height 25
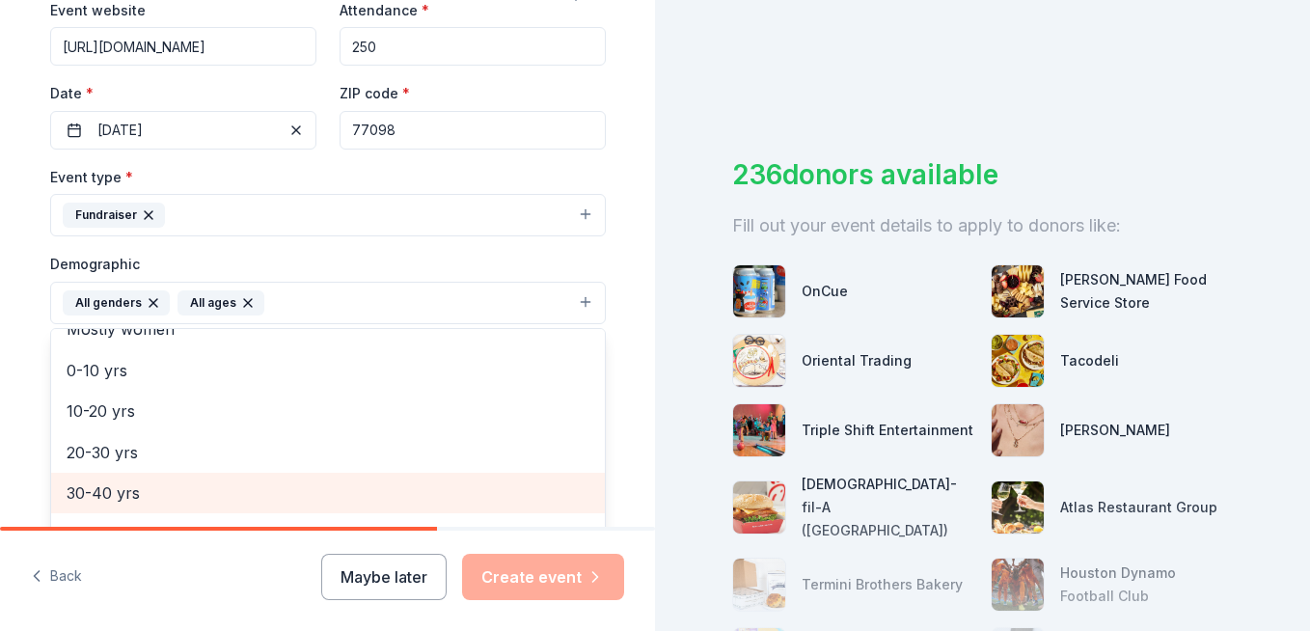
scroll to position [96, 0]
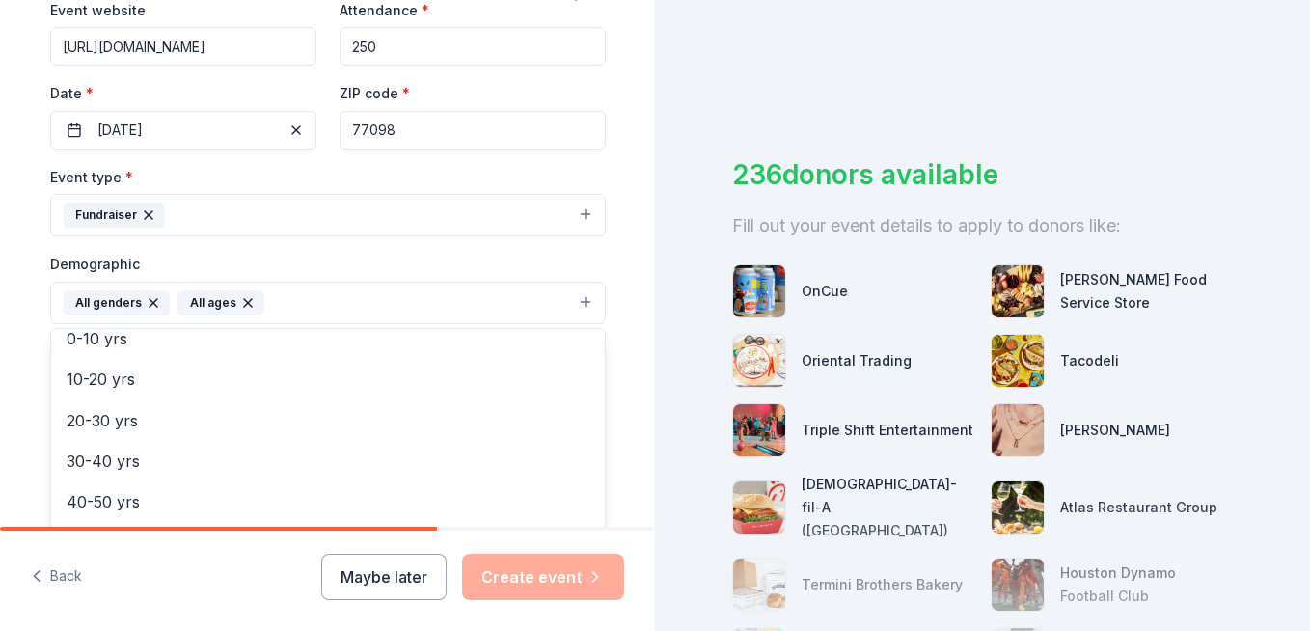
click at [501, 587] on div "Tell us about your event. We'll find in-kind donations you can apply for. Event…" at bounding box center [327, 315] width 655 height 631
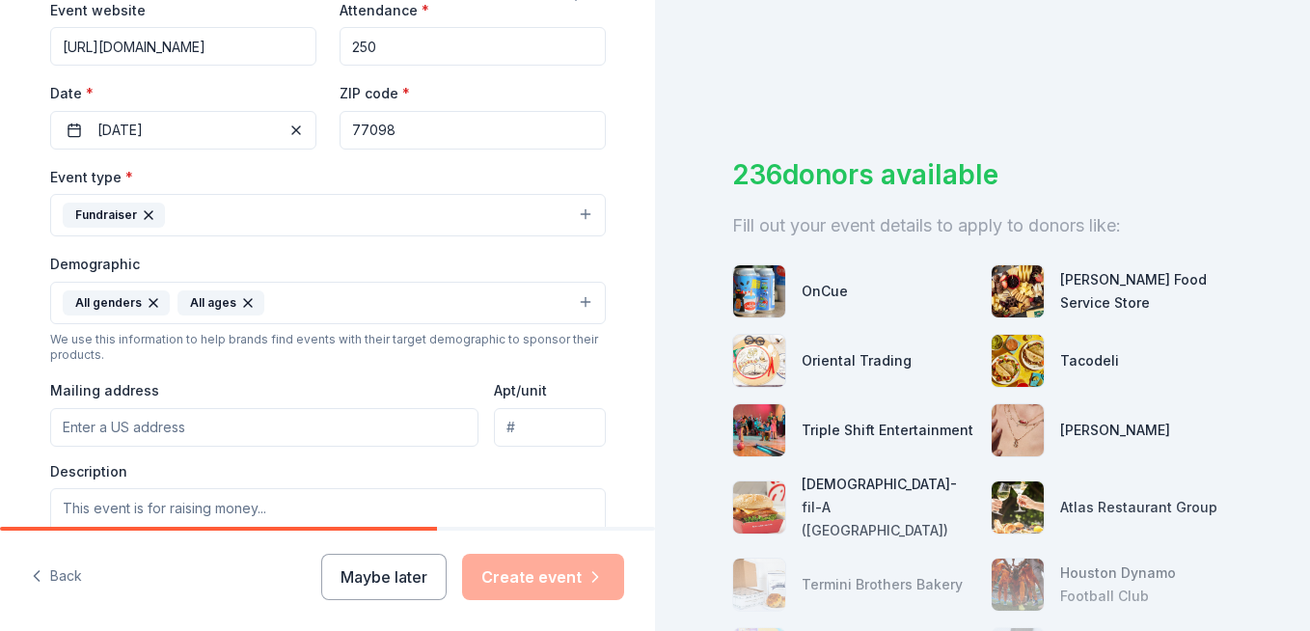
scroll to position [482, 0]
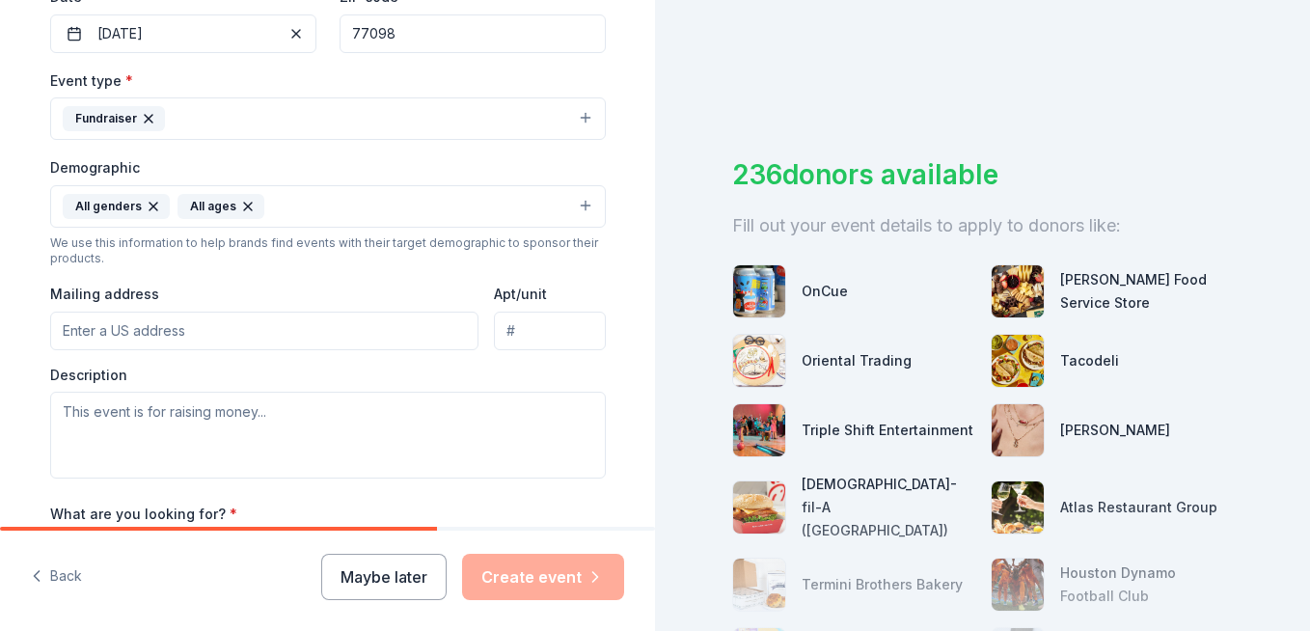
click at [226, 322] on input "Mailing address" at bounding box center [264, 331] width 429 height 39
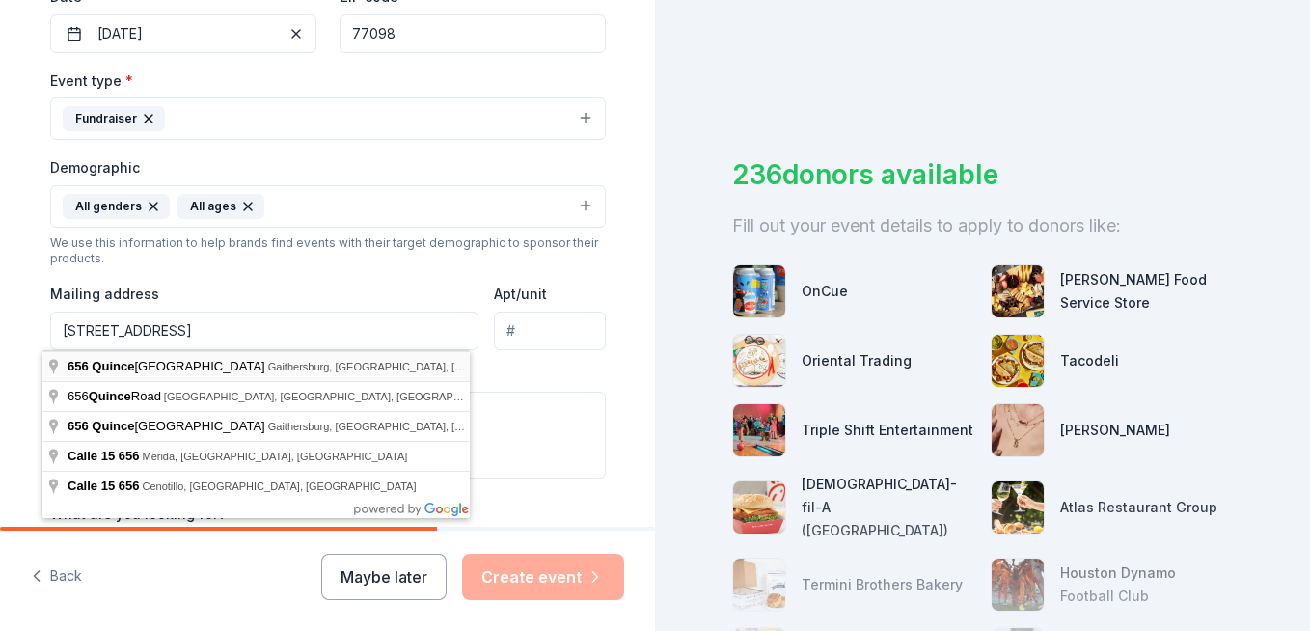
type input "656 Quince Orchard Road, Gaithersburg, MD, 20878"
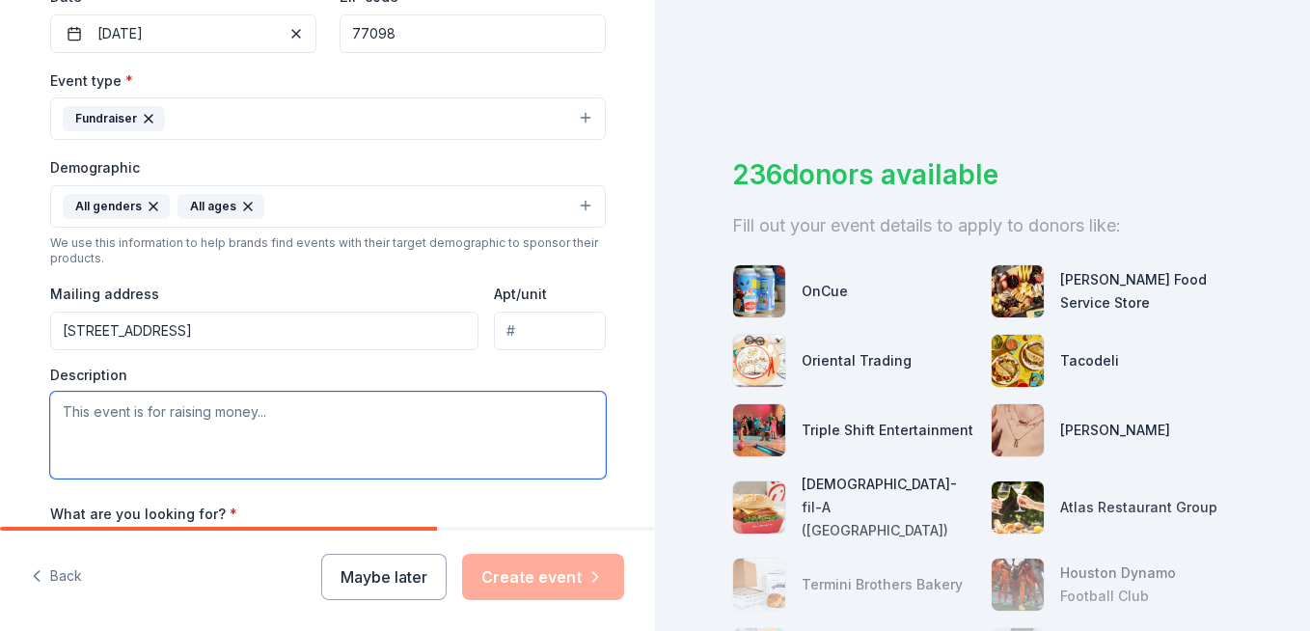
click at [229, 415] on textarea at bounding box center [328, 435] width 556 height 87
paste textarea "We are planning our Annual Boots & Bling Event for October 25, 2025, at the Arm…"
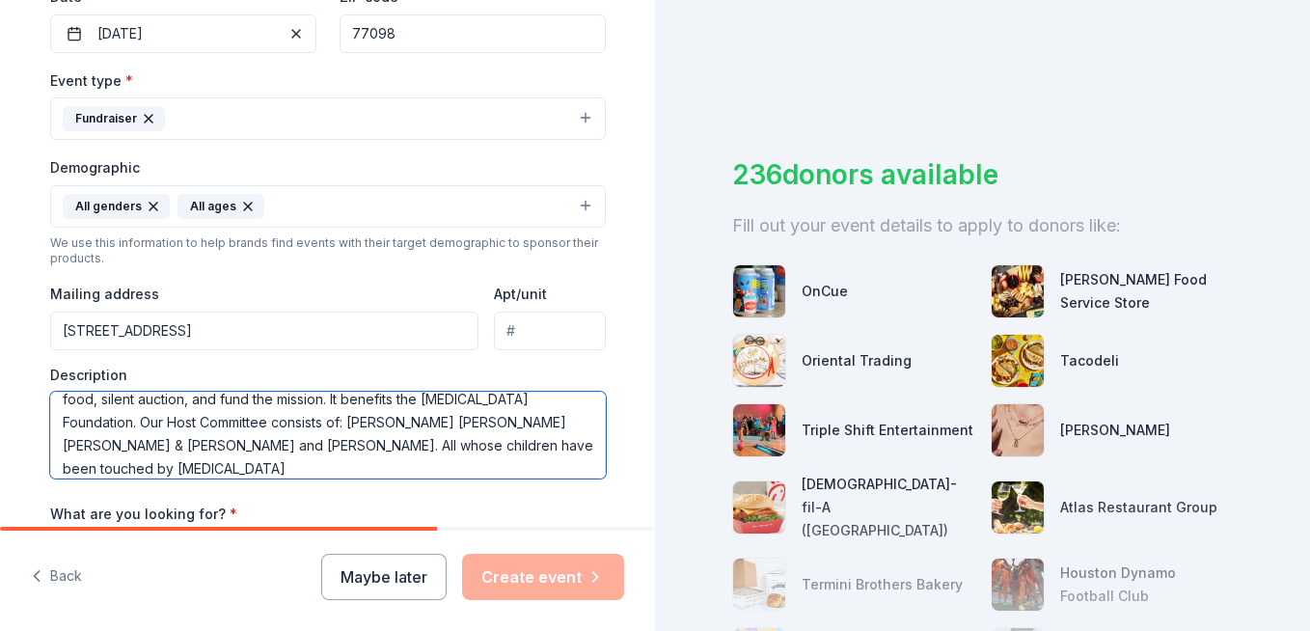
scroll to position [69, 0]
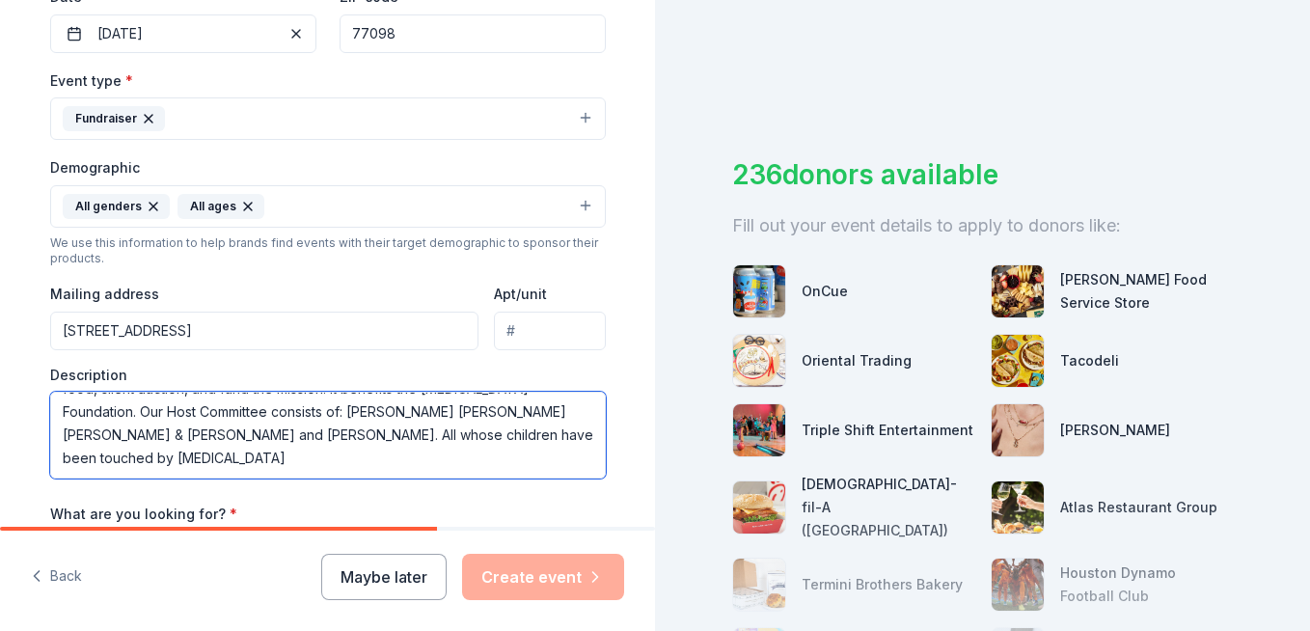
click at [426, 472] on textarea "We are planning our Annual Boots & Bling Event for October 25, 2025, at the Arm…" at bounding box center [328, 435] width 556 height 87
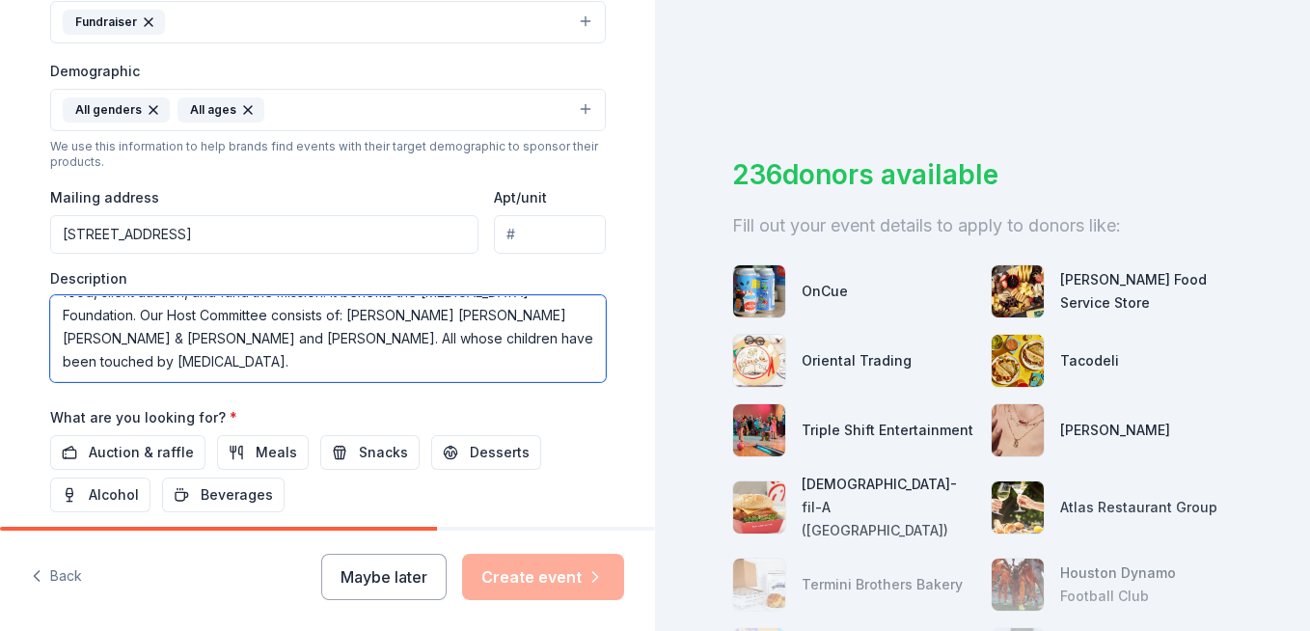
scroll to position [675, 0]
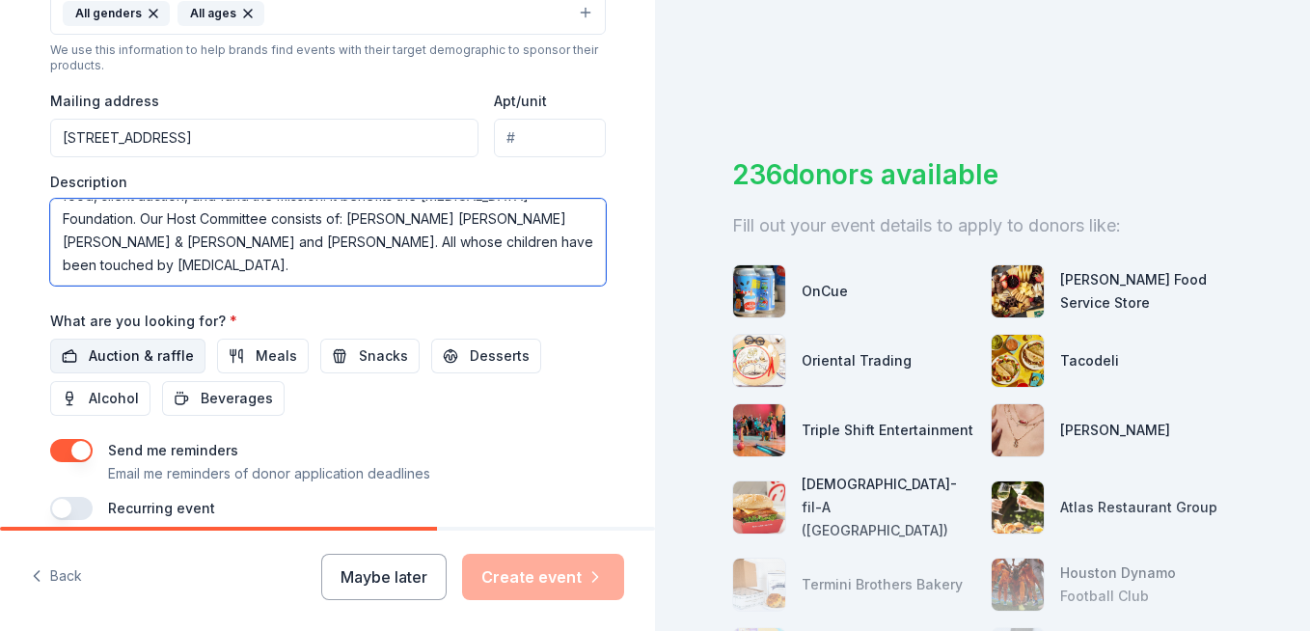
type textarea "We are planning our Annual Boots & Bling Event for [DATE], at the [GEOGRAPHIC_D…"
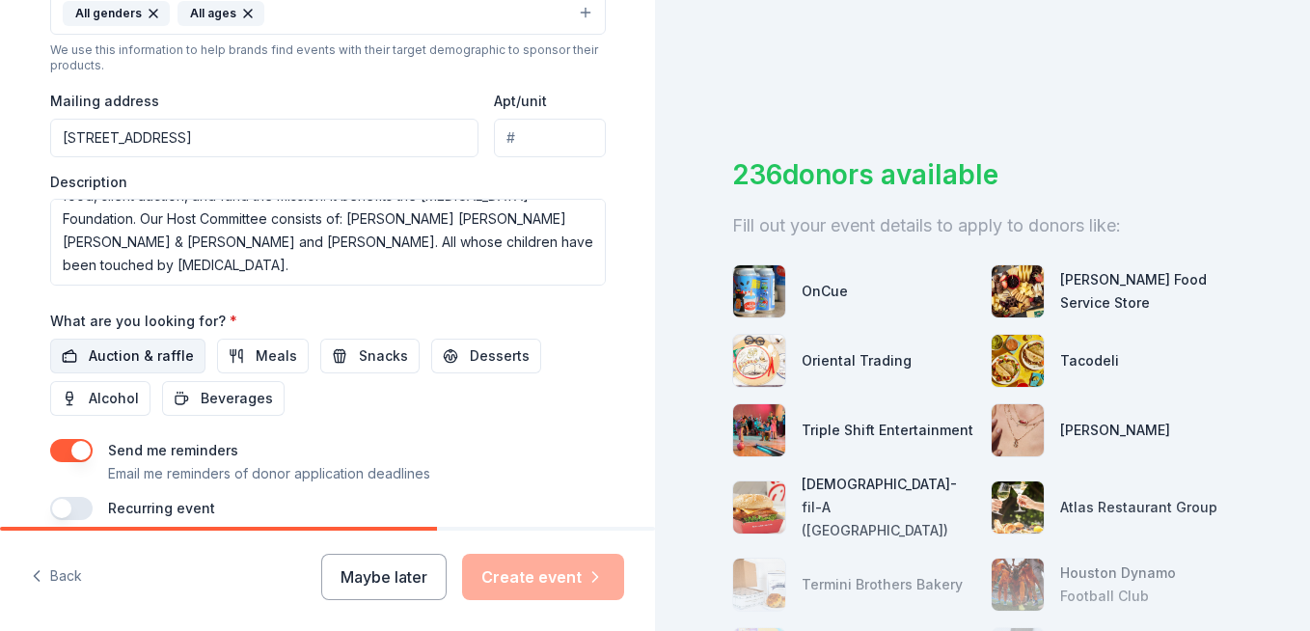
click at [160, 359] on span "Auction & raffle" at bounding box center [141, 355] width 105 height 23
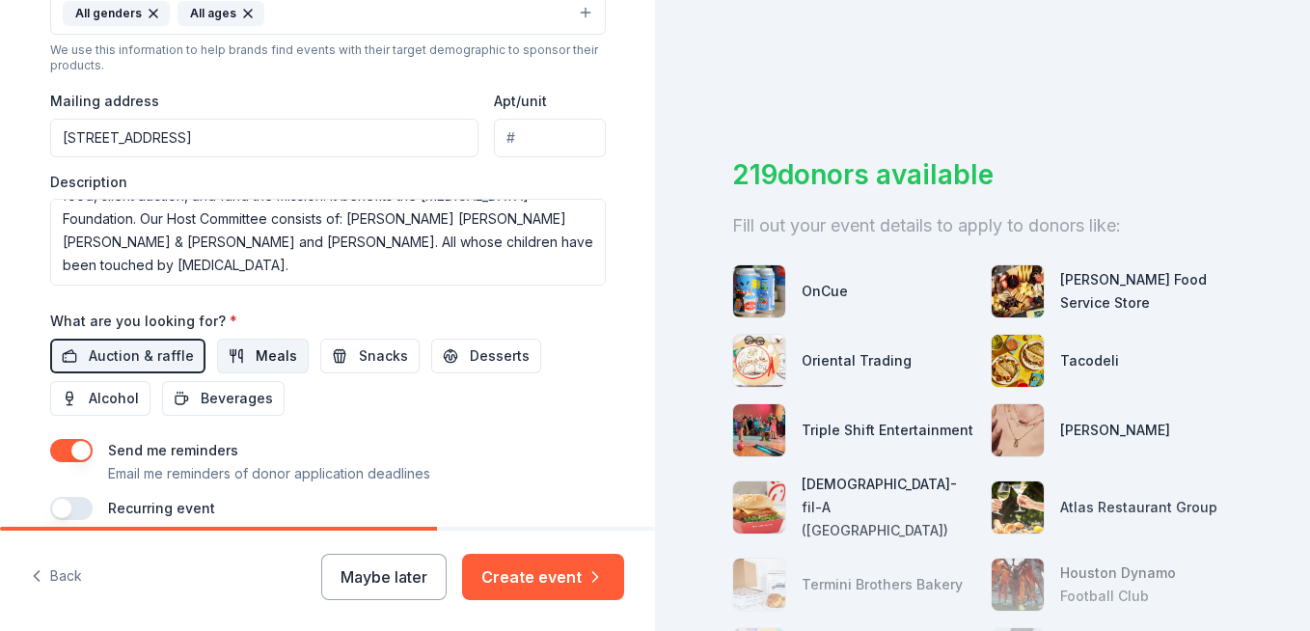
click at [257, 364] on span "Meals" at bounding box center [276, 355] width 41 height 23
click at [450, 359] on button "Desserts" at bounding box center [486, 356] width 110 height 35
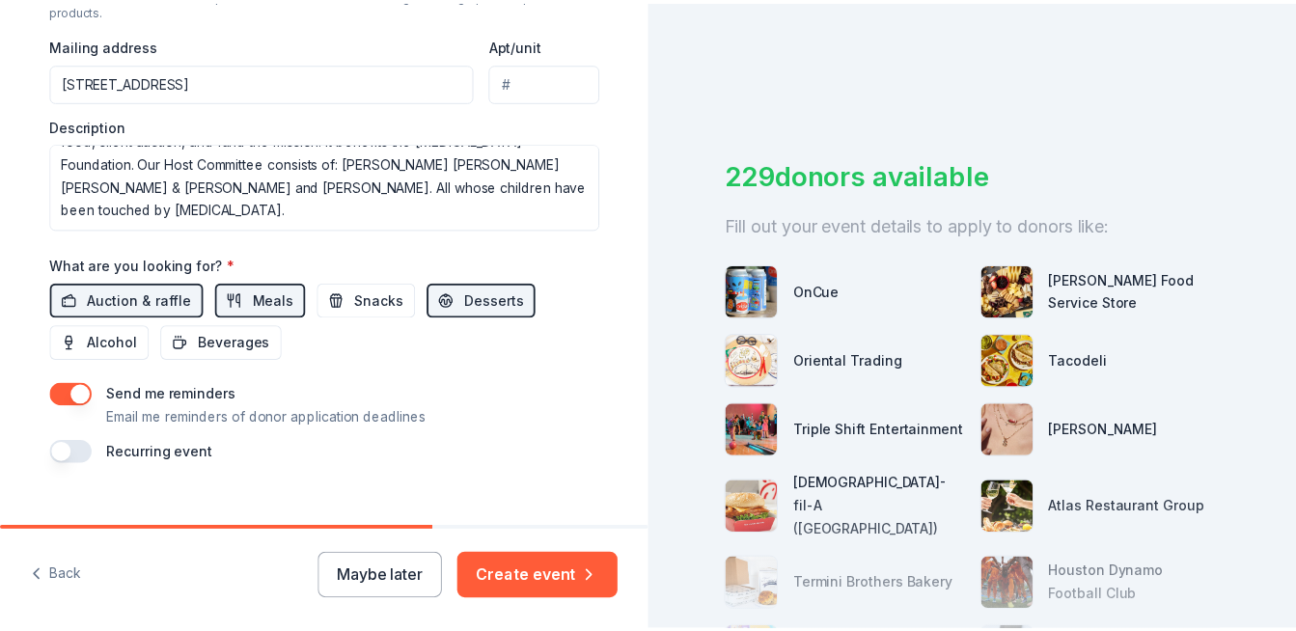
scroll to position [761, 0]
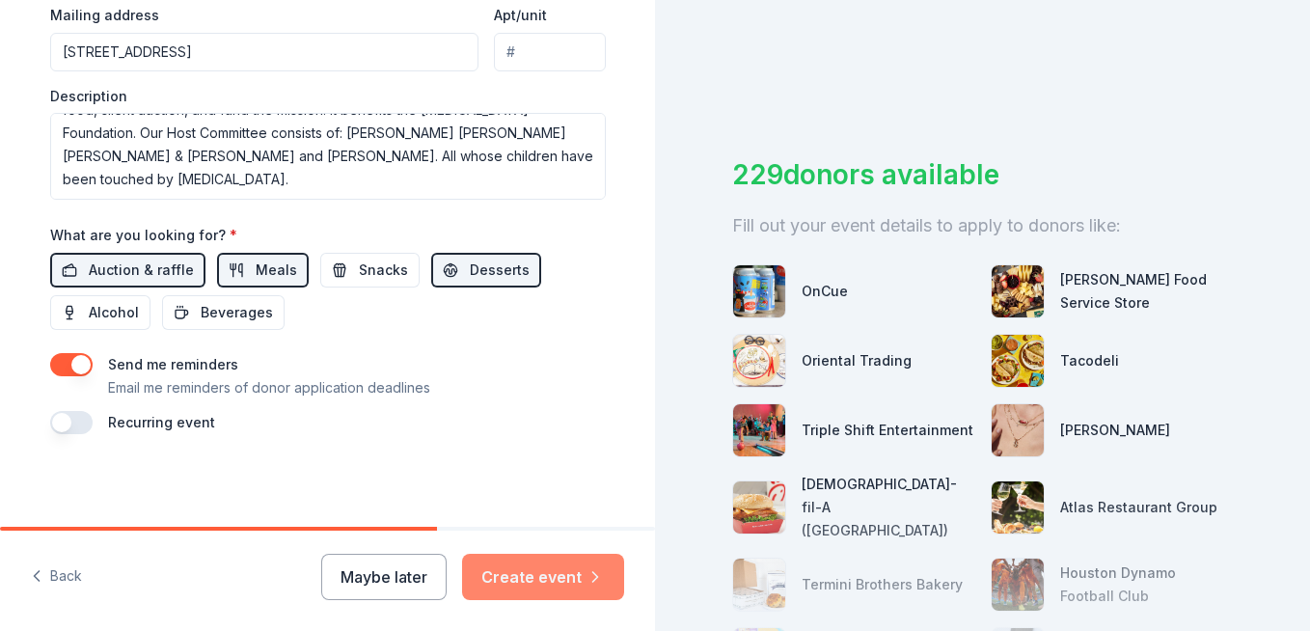
click at [559, 588] on button "Create event" at bounding box center [543, 577] width 162 height 46
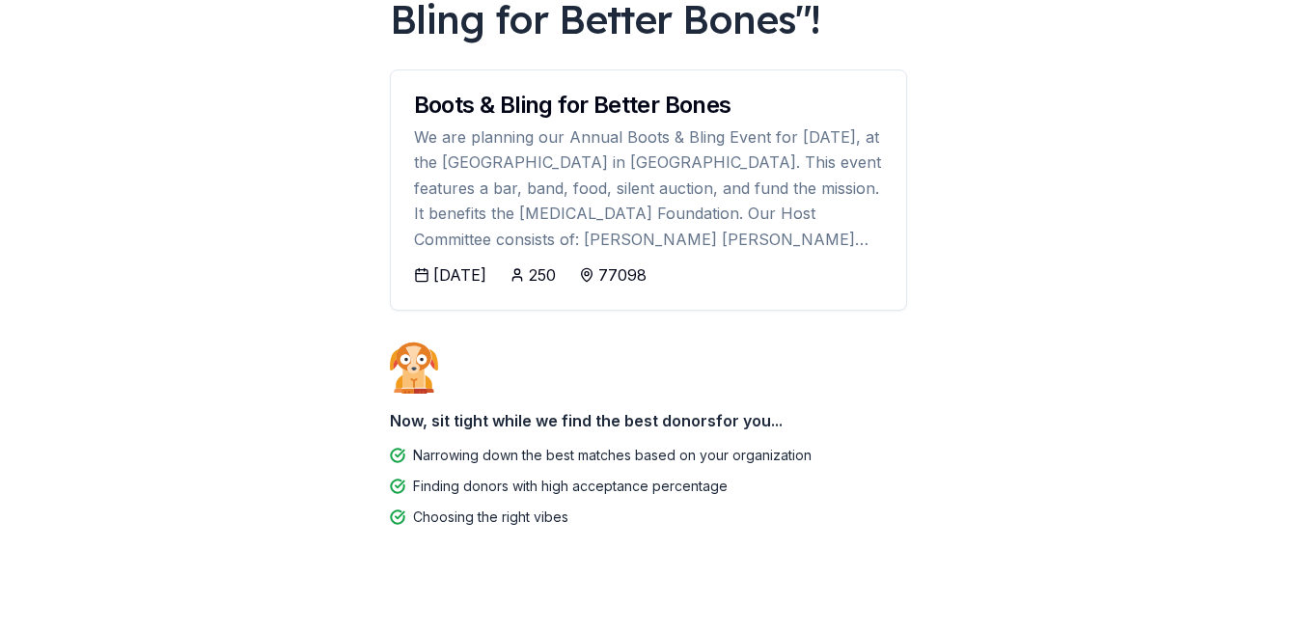
scroll to position [193, 0]
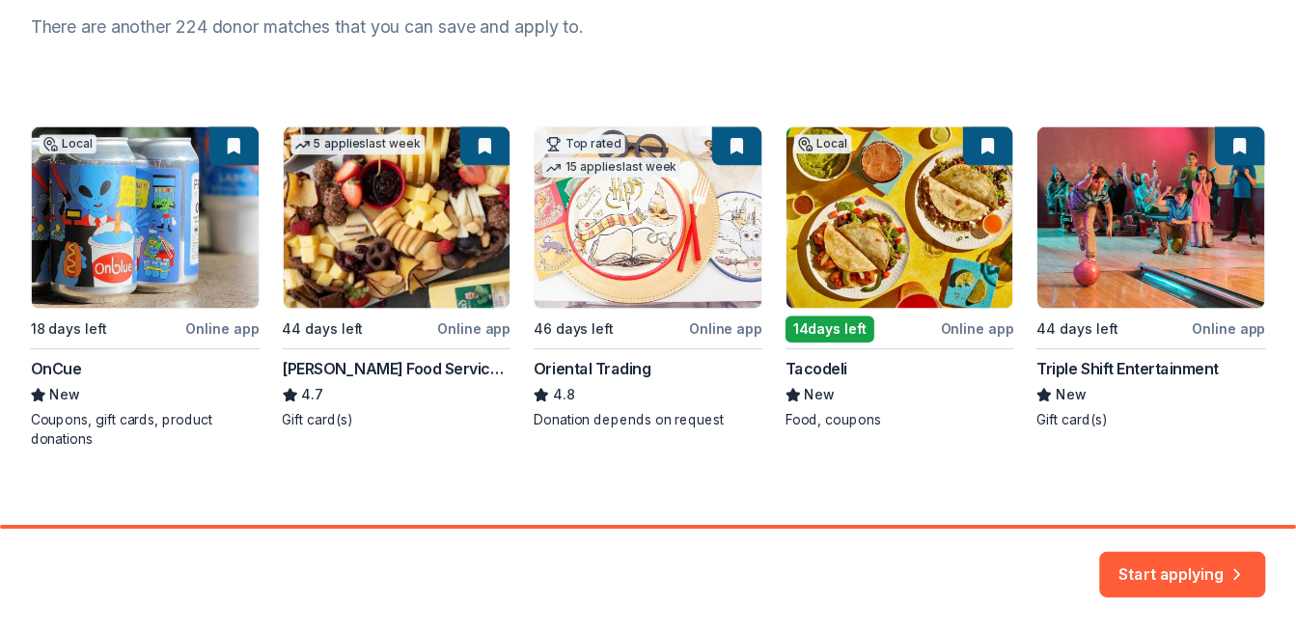
scroll to position [285, 0]
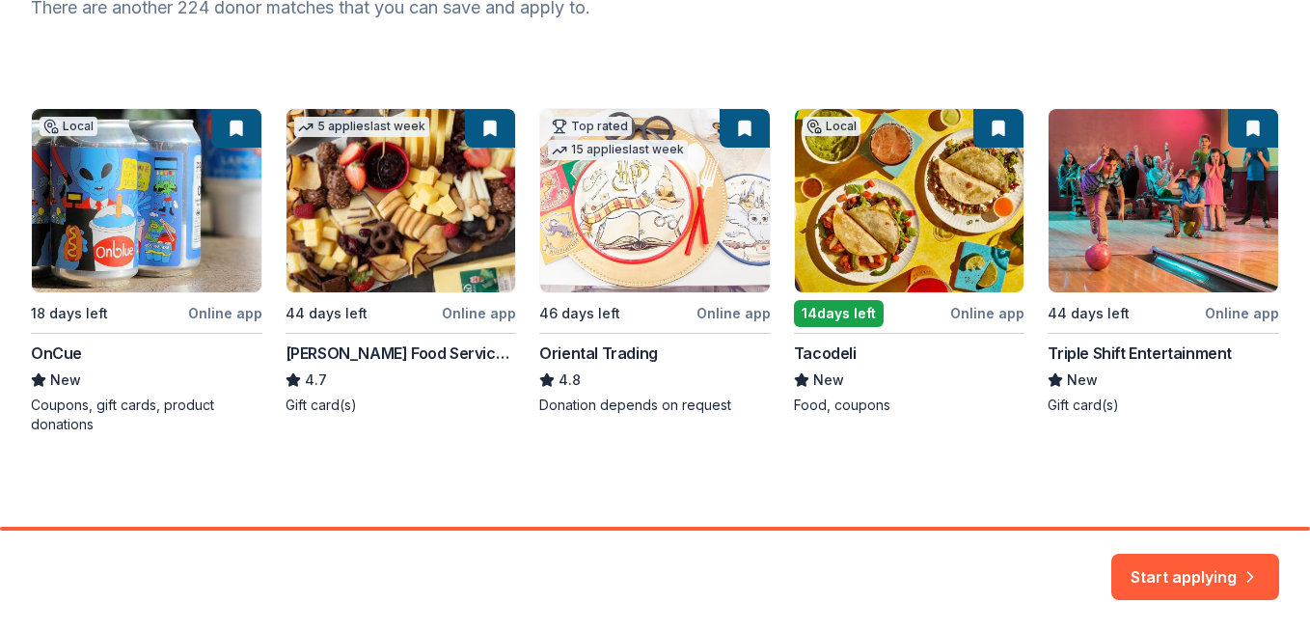
click at [820, 325] on div "Local 18 days left Online app OnCue New Coupons, gift cards, product donations …" at bounding box center [655, 271] width 1249 height 326
click at [829, 289] on div "Local 18 days left Online app OnCue New Coupons, gift cards, product donations …" at bounding box center [655, 271] width 1249 height 326
click at [804, 316] on div "Local 18 days left Online app OnCue New Coupons, gift cards, product donations …" at bounding box center [655, 271] width 1249 height 326
copy div "4"
click at [846, 324] on div "Local 18 days left Online app OnCue New Coupons, gift cards, product donations …" at bounding box center [655, 271] width 1249 height 326
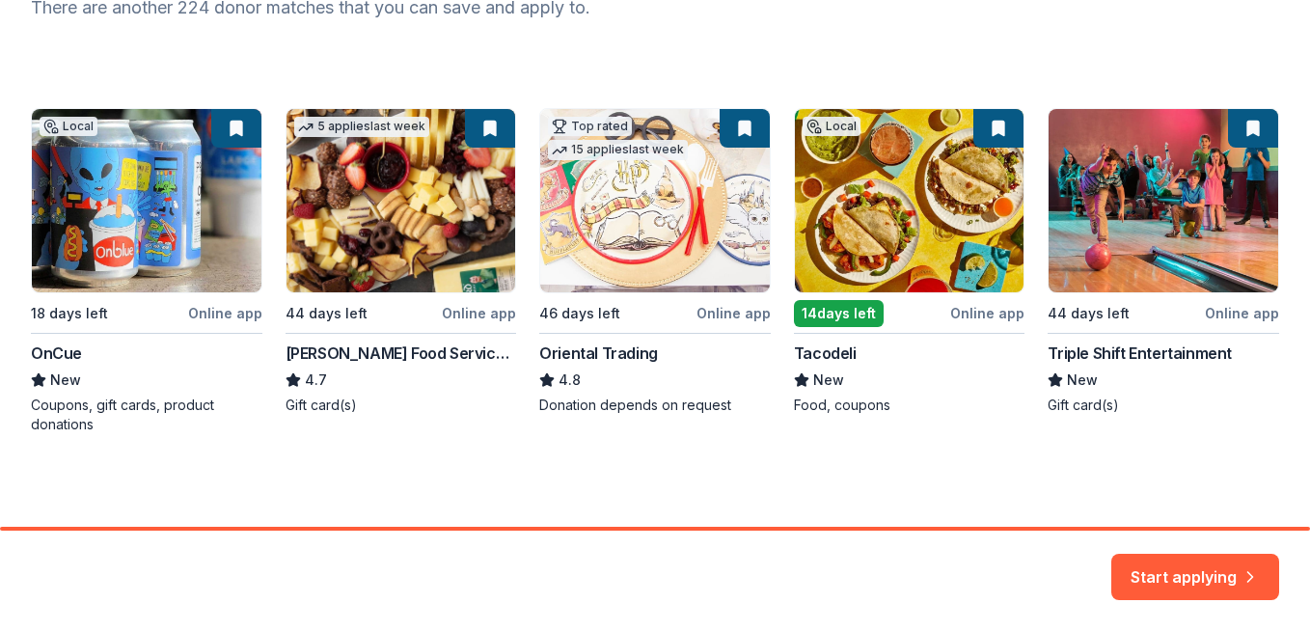
click at [1139, 551] on button "Start applying" at bounding box center [1196, 565] width 168 height 46
click at [1142, 570] on div "Start applying" at bounding box center [1196, 577] width 168 height 46
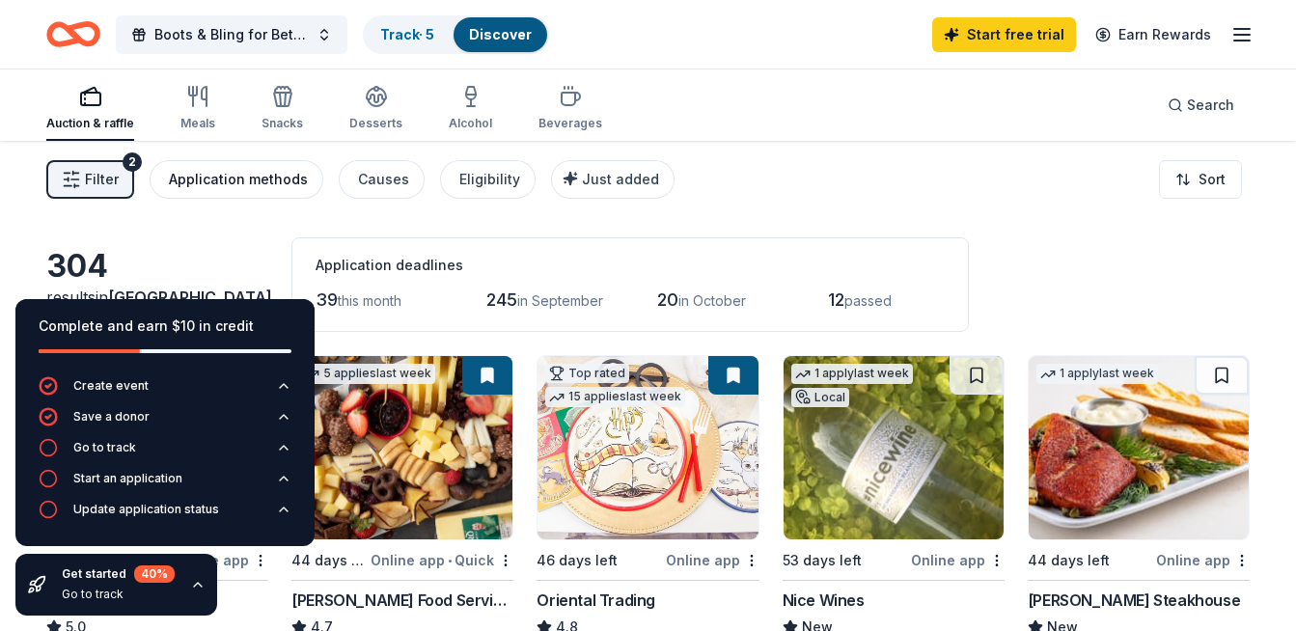
click at [261, 187] on div "Application methods" at bounding box center [238, 179] width 139 height 23
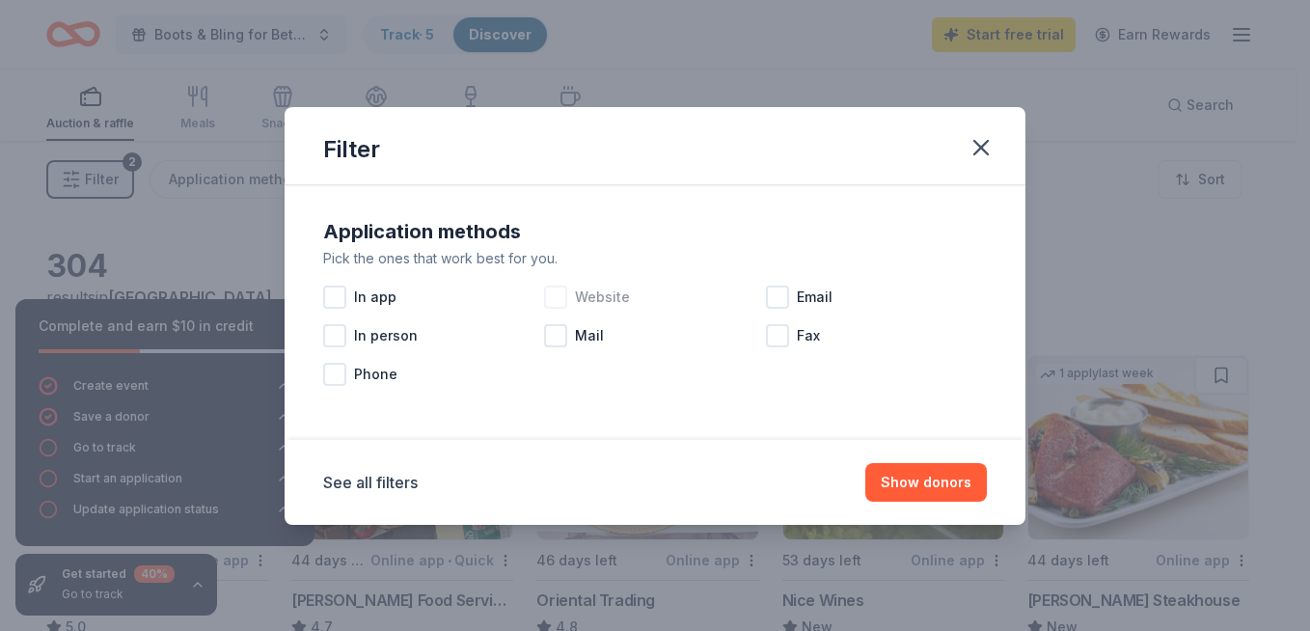
click at [564, 300] on div at bounding box center [555, 297] width 23 height 23
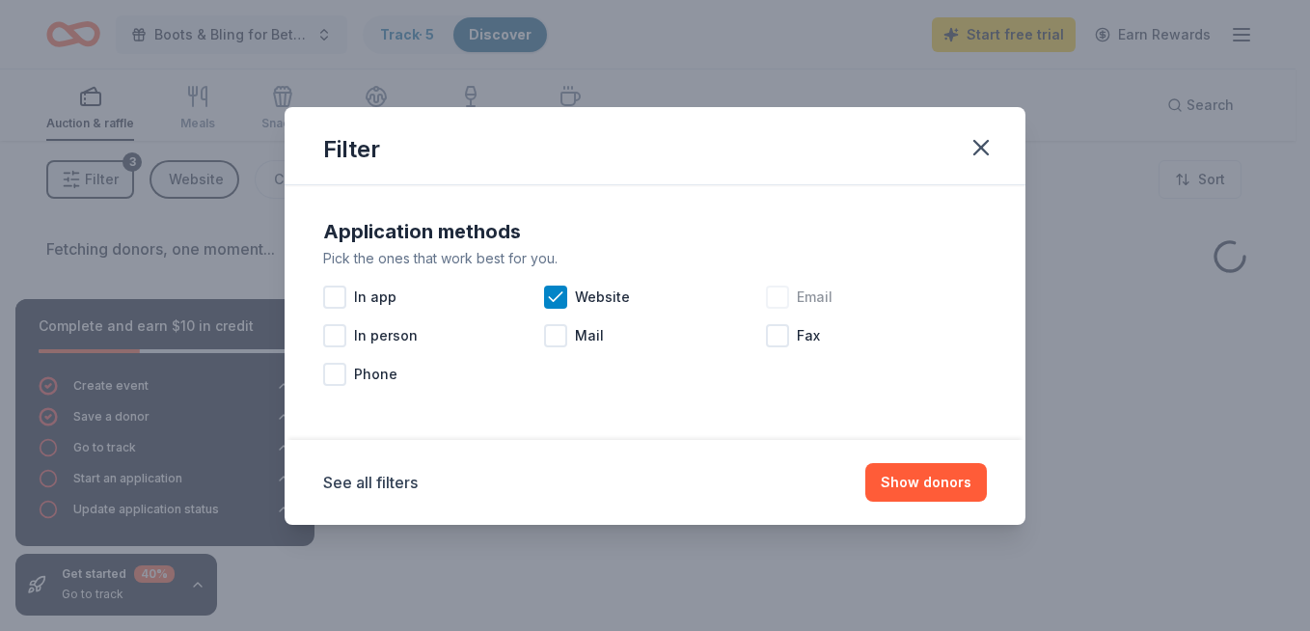
click at [767, 297] on div at bounding box center [777, 297] width 23 height 23
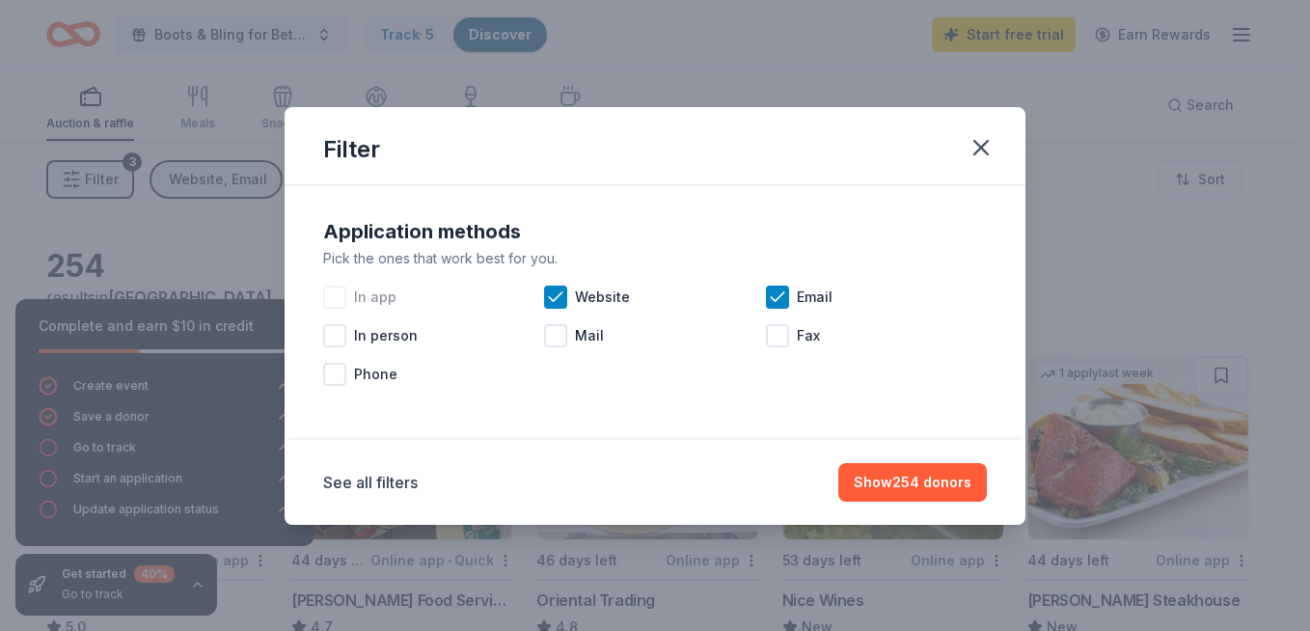
click at [330, 294] on div at bounding box center [334, 297] width 23 height 23
click at [342, 376] on div at bounding box center [334, 374] width 23 height 23
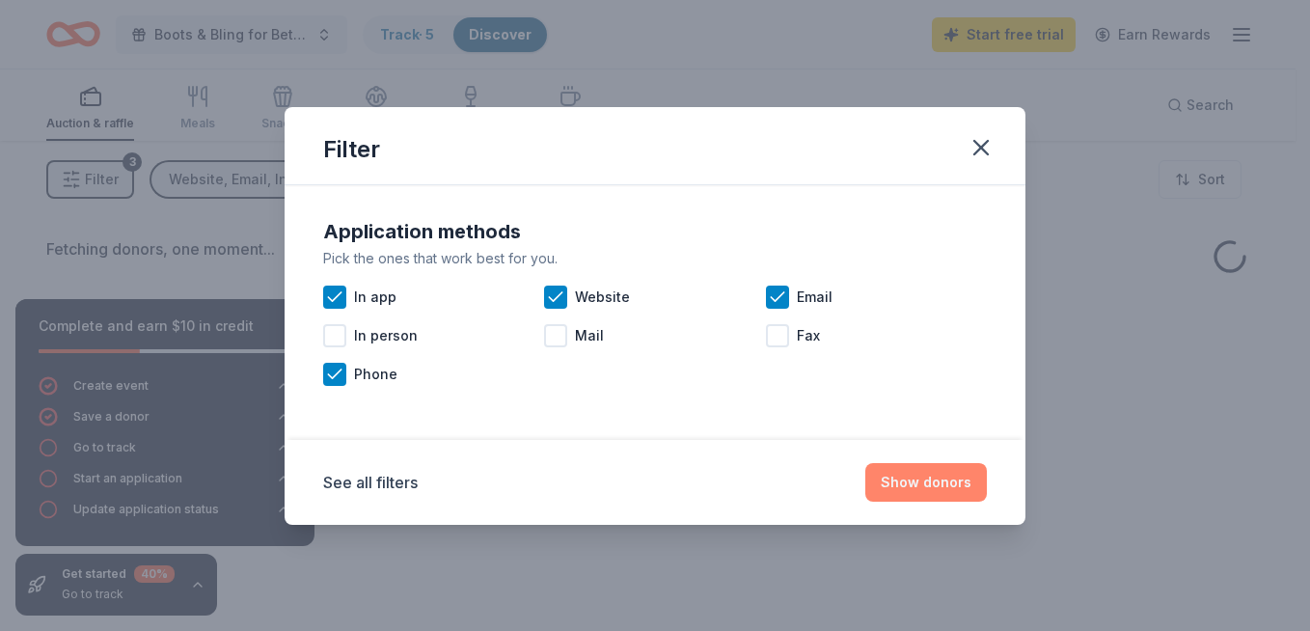
click at [906, 472] on button "Show donors" at bounding box center [926, 482] width 122 height 39
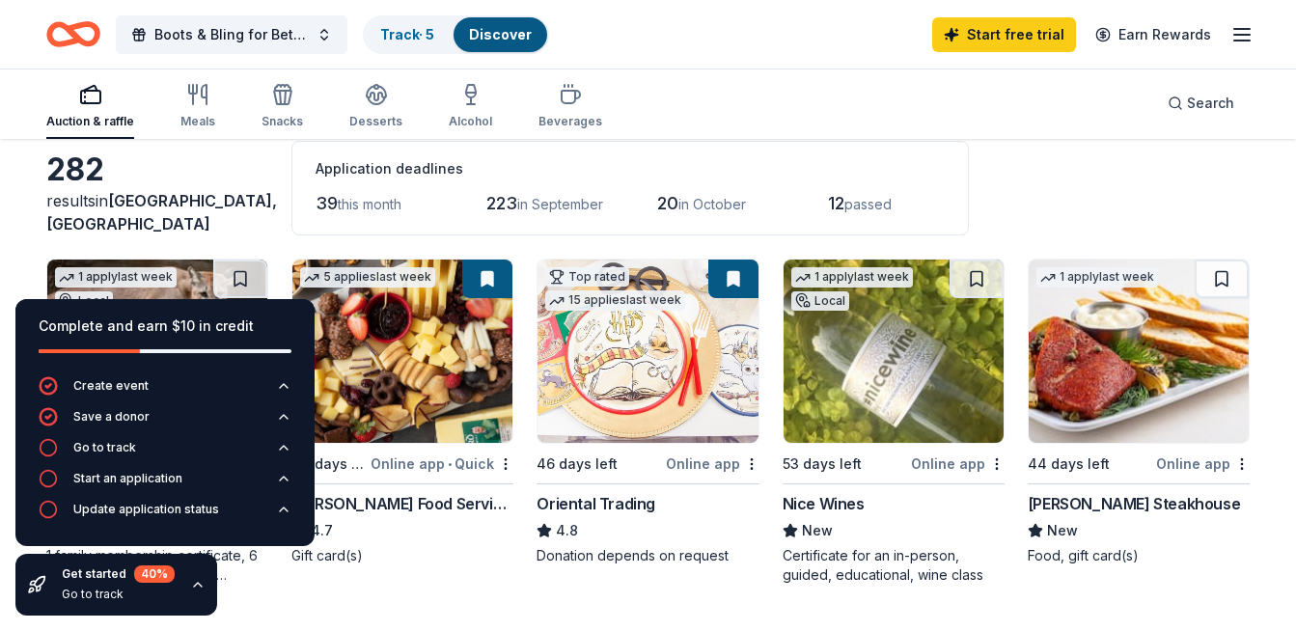
scroll to position [193, 0]
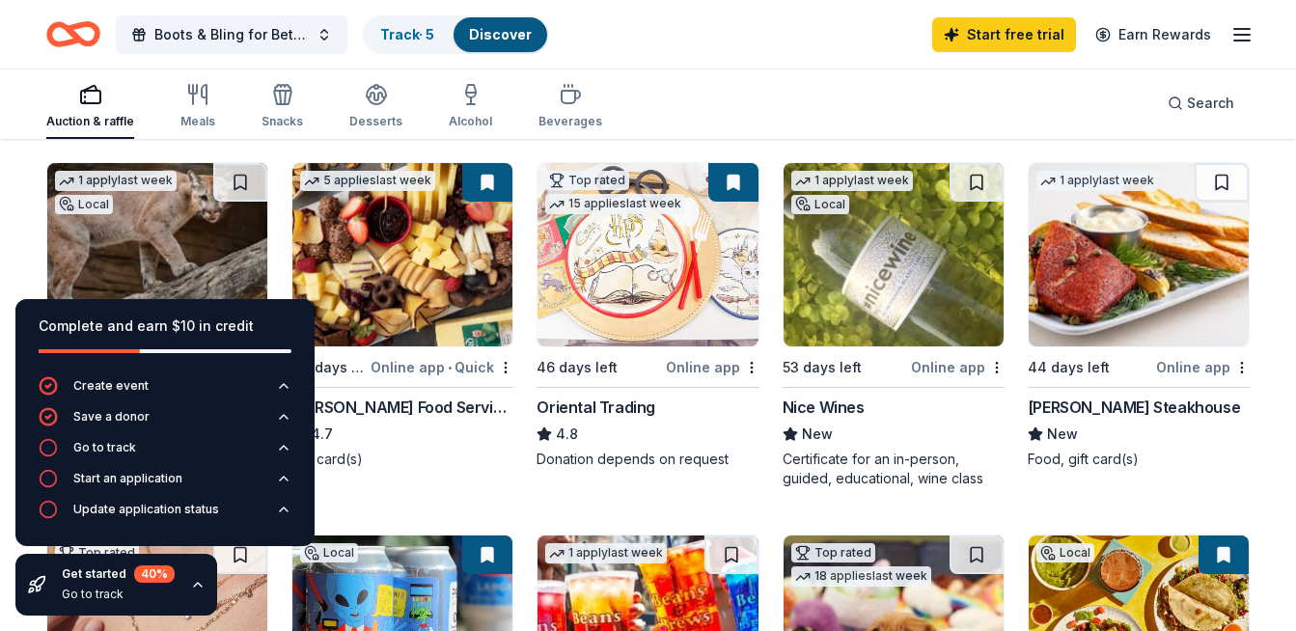
click at [412, 454] on div "Gift card(s)" at bounding box center [402, 459] width 222 height 19
click at [1051, 409] on div "[PERSON_NAME] Steakhouse" at bounding box center [1134, 407] width 212 height 23
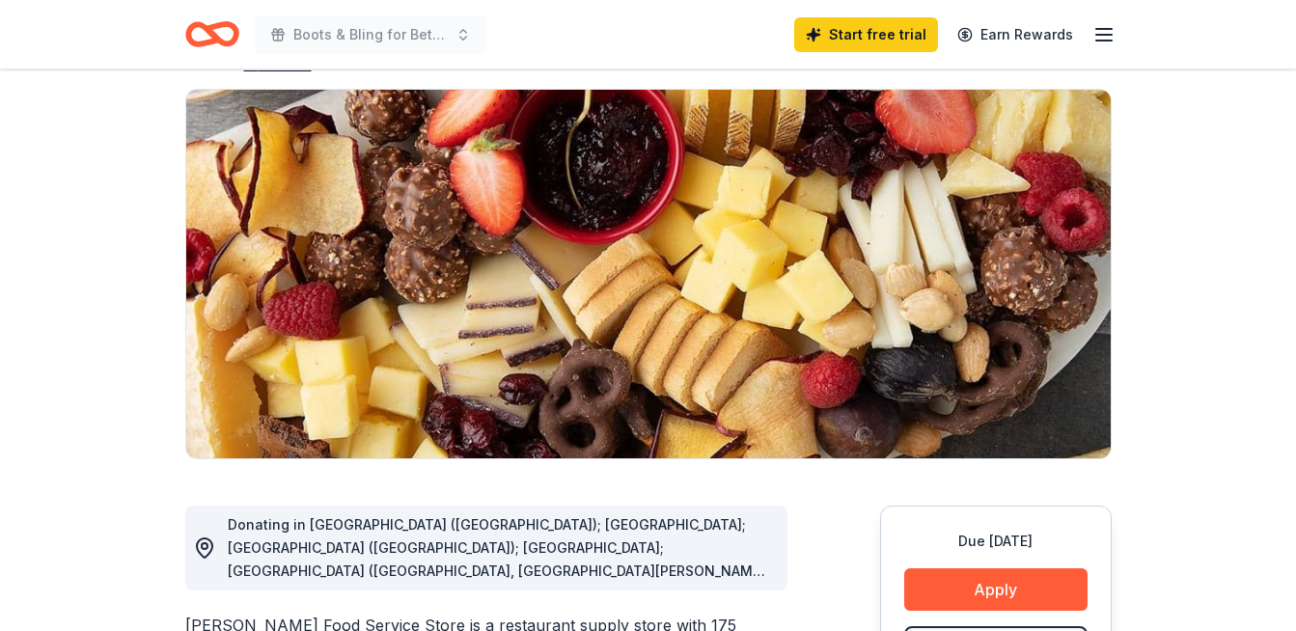
scroll to position [96, 0]
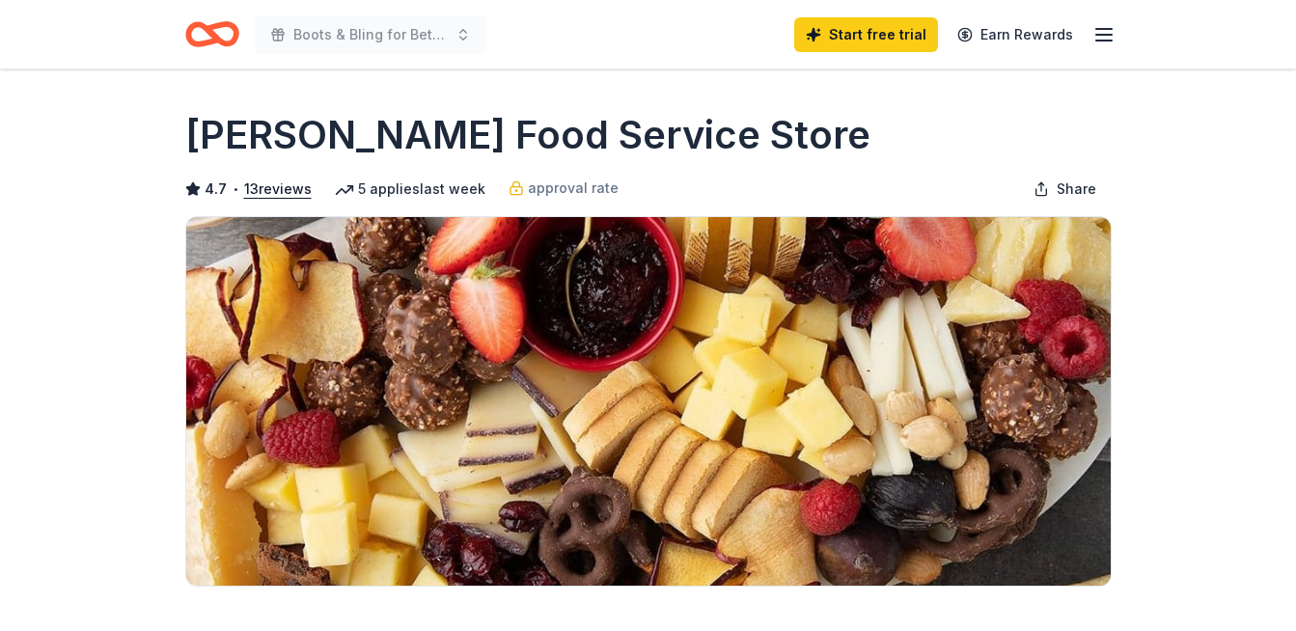
scroll to position [96, 0]
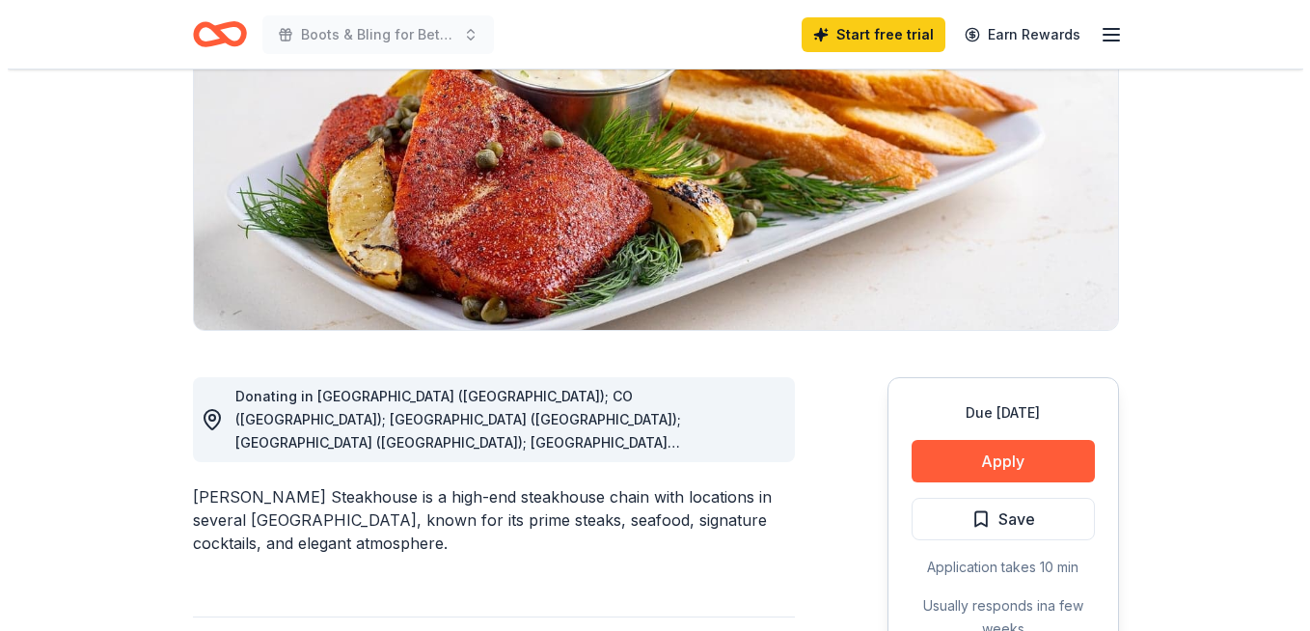
scroll to position [289, 0]
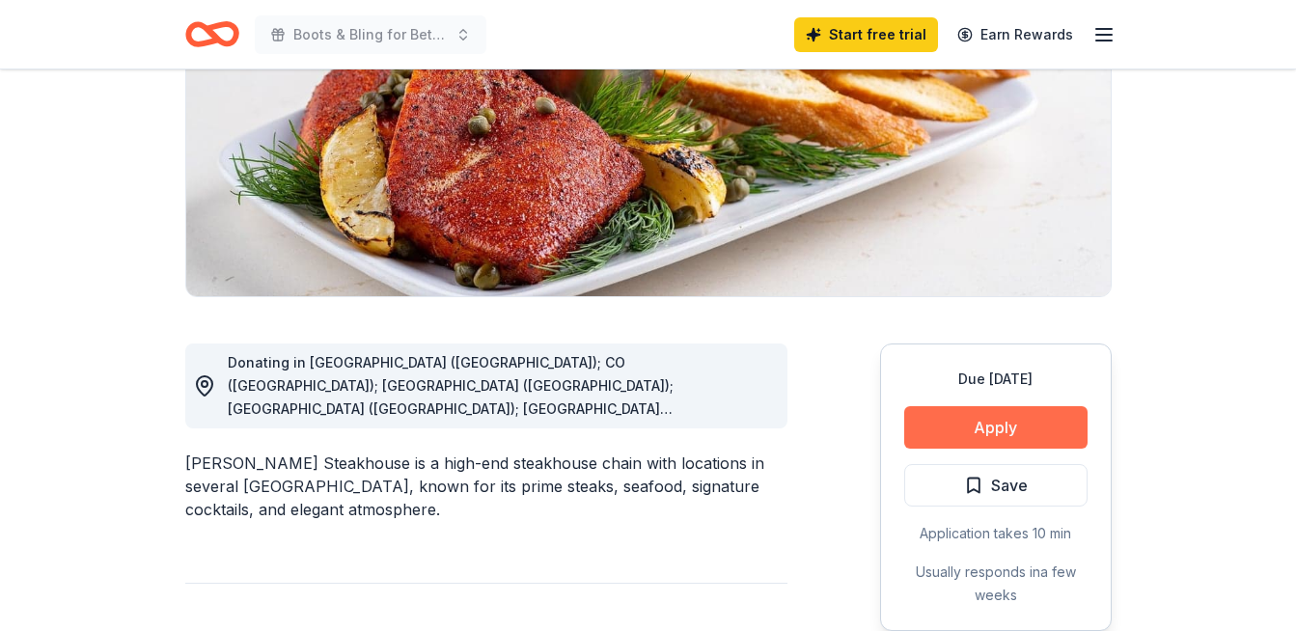
click at [964, 415] on button "Apply" at bounding box center [995, 427] width 183 height 42
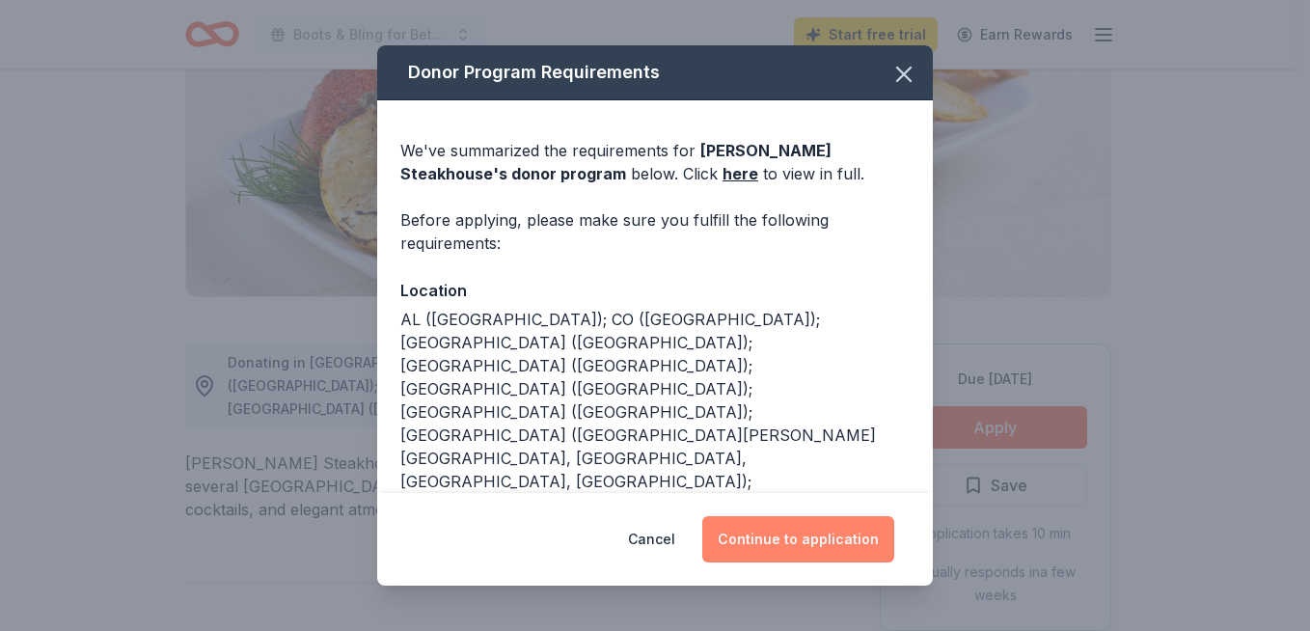
click at [815, 547] on button "Continue to application" at bounding box center [798, 539] width 192 height 46
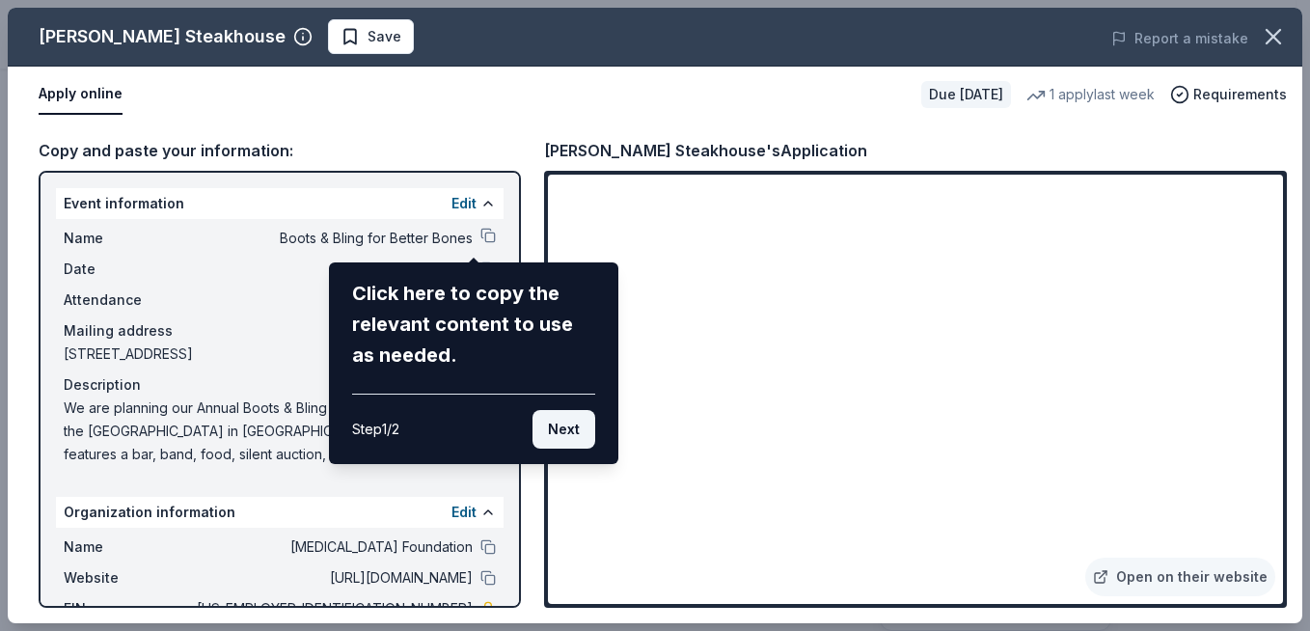
click at [571, 418] on button "Next" at bounding box center [564, 429] width 63 height 39
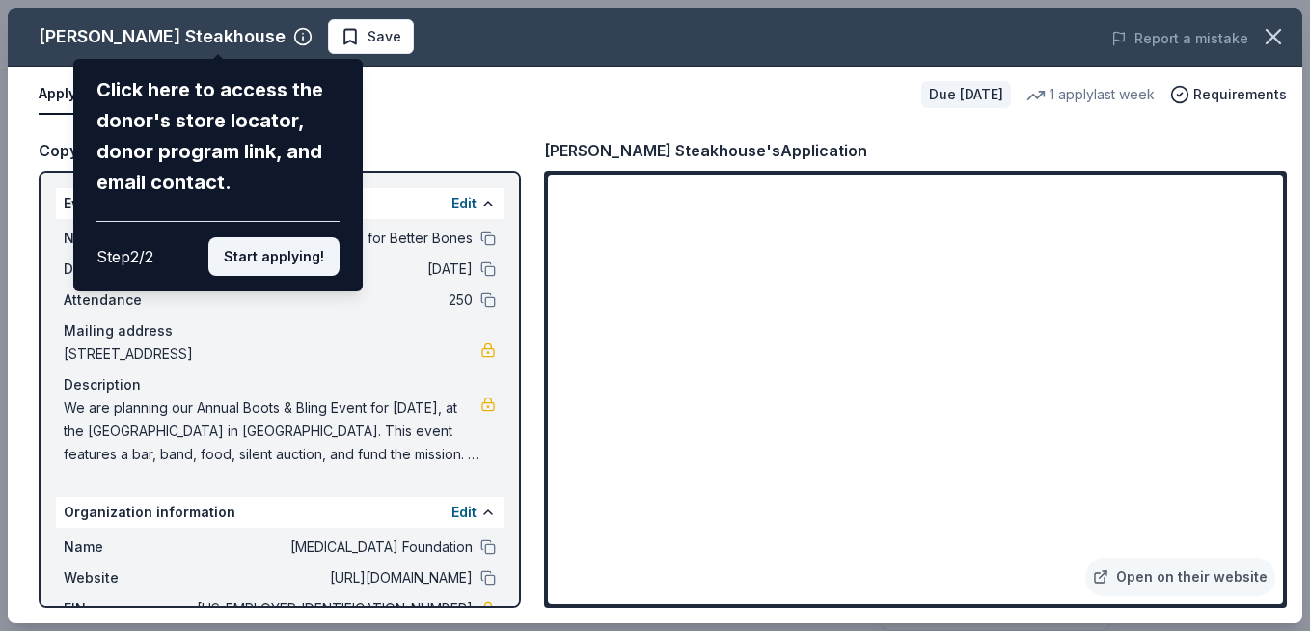
click at [240, 265] on button "Start applying!" at bounding box center [273, 256] width 131 height 39
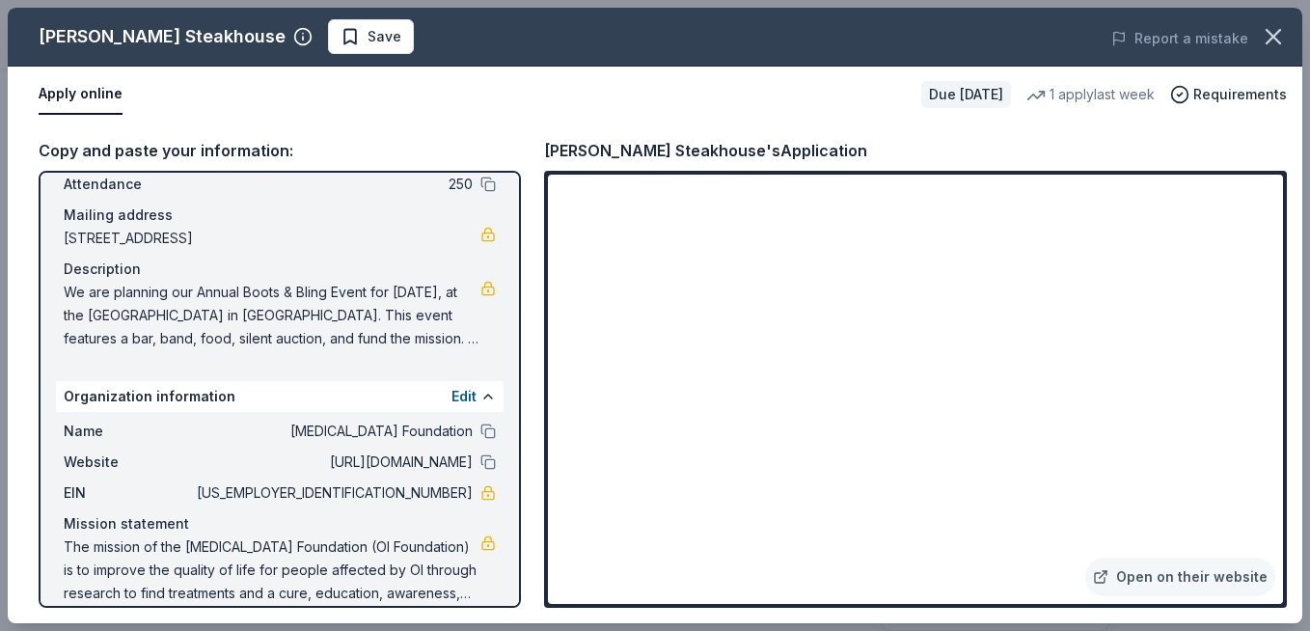
scroll to position [138, 0]
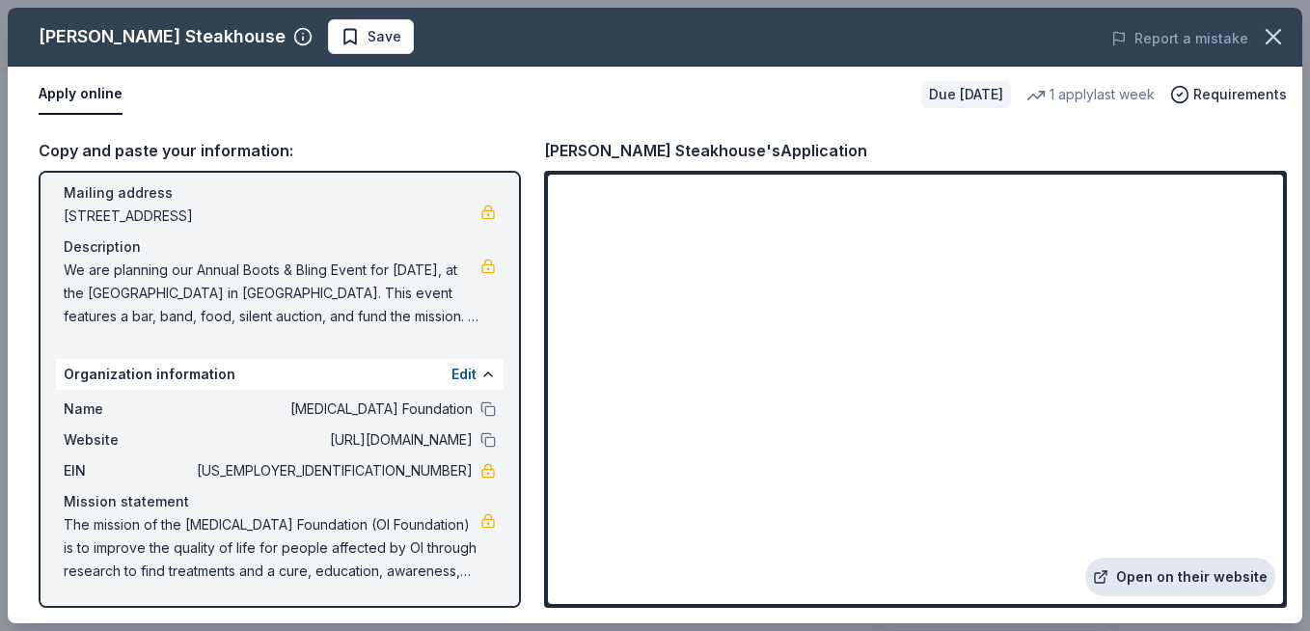
click at [1171, 570] on link "Open on their website" at bounding box center [1180, 577] width 190 height 39
click at [341, 38] on span "Save" at bounding box center [371, 36] width 61 height 23
